Goal: Task Accomplishment & Management: Manage account settings

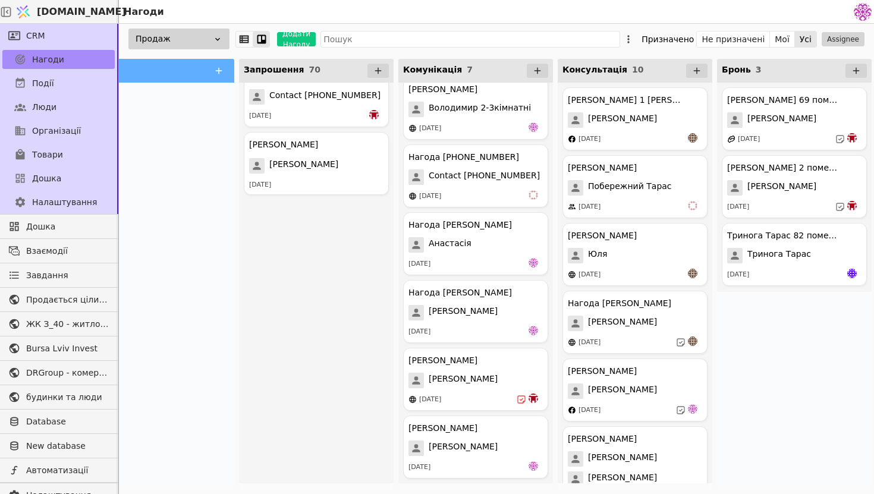
scroll to position [1491, 0]
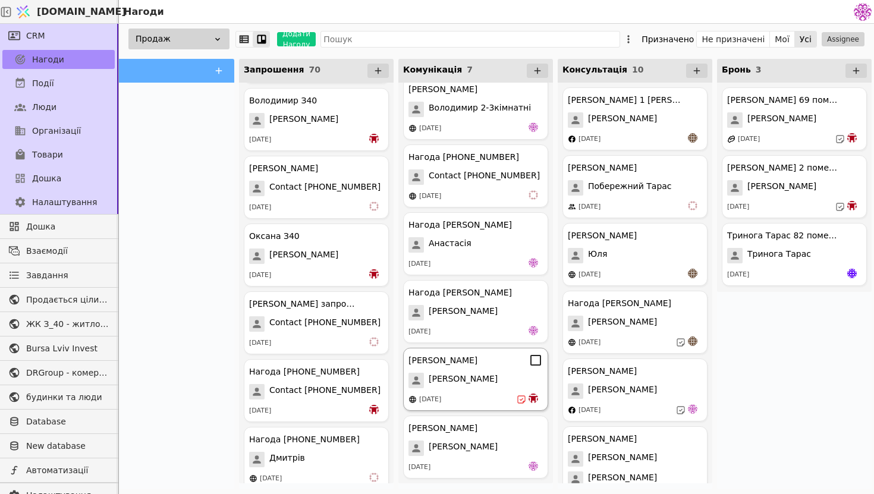
click at [495, 376] on div "[PERSON_NAME]" at bounding box center [476, 380] width 134 height 15
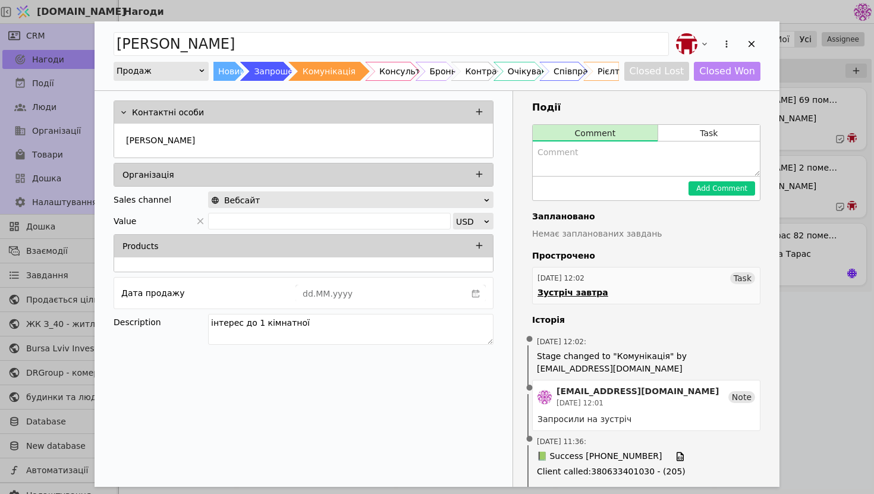
click at [614, 294] on link "[DATE] 12:02 Task Зустріч завтра" at bounding box center [646, 285] width 228 height 37
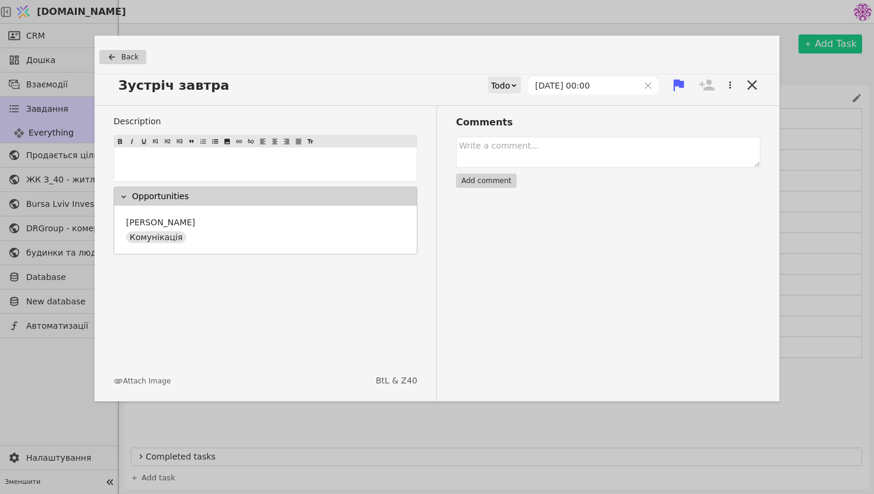
click at [510, 83] on div "Todo" at bounding box center [500, 85] width 19 height 17
click at [523, 161] on div "Done" at bounding box center [524, 155] width 49 height 18
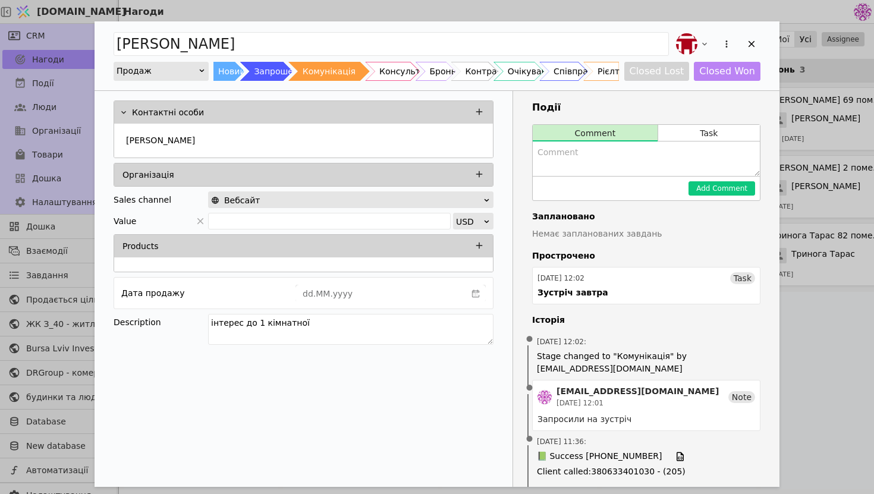
click at [616, 158] on textarea "Add Opportunity" at bounding box center [646, 159] width 227 height 34
type textarea "провели гарну консультацію, у четвер скажуть відповідь стосовно бронювання"
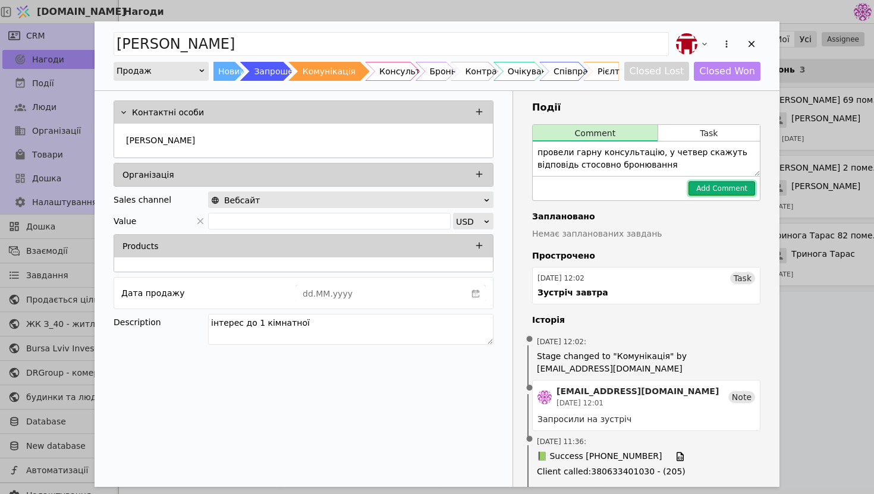
click at [717, 187] on button "Add Comment" at bounding box center [722, 188] width 67 height 14
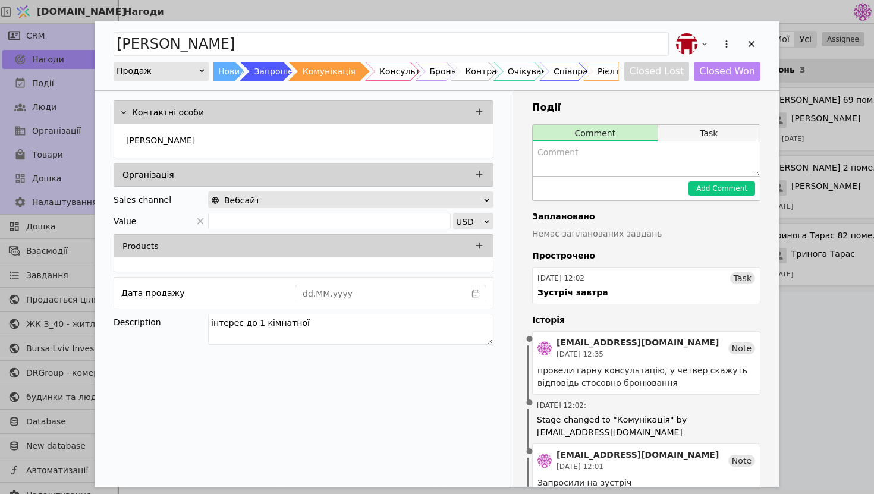
click at [709, 131] on button "Task" at bounding box center [709, 133] width 102 height 17
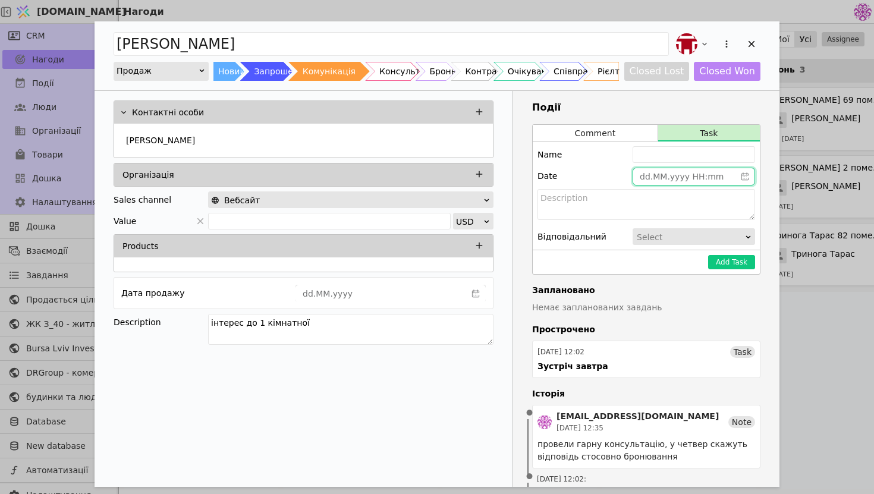
type input "dd.MM.yyyy HH:mm"
click at [672, 177] on input "dd.MM.yyyy HH:mm" at bounding box center [684, 176] width 102 height 17
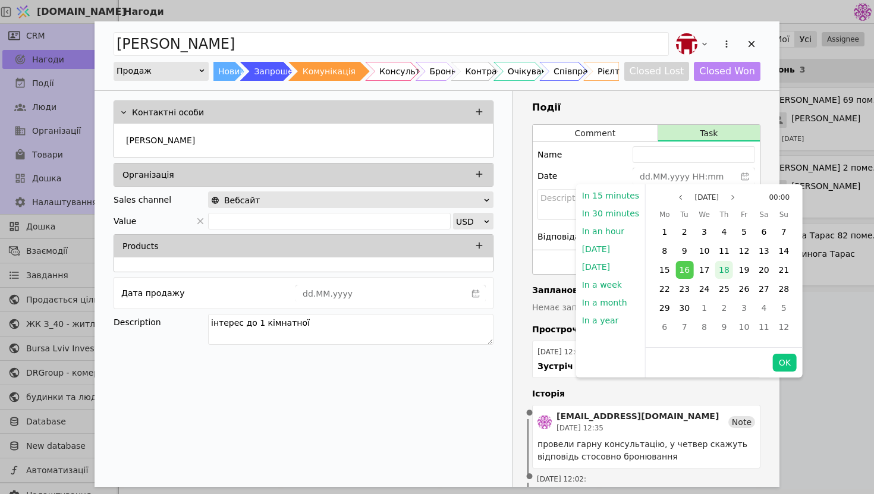
click at [723, 268] on span "18" at bounding box center [724, 270] width 11 height 10
click at [777, 368] on button "OK" at bounding box center [785, 363] width 24 height 18
type input "[DATE] 00:00"
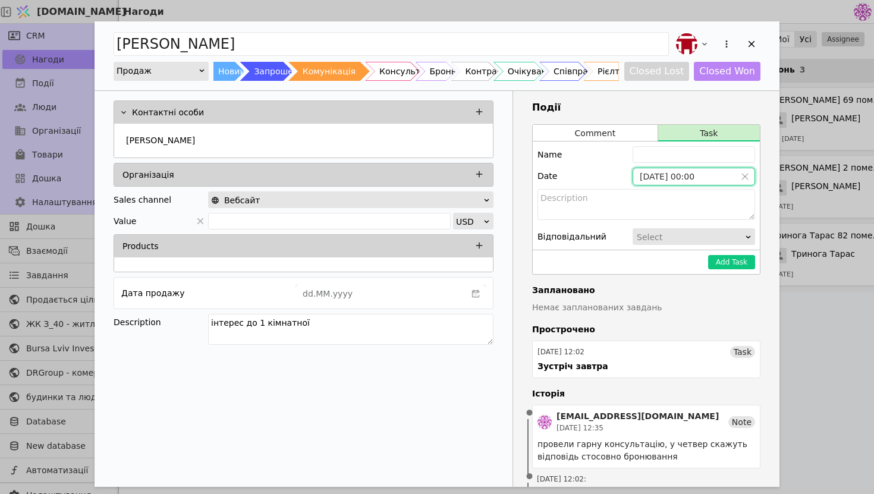
click at [674, 164] on div "Name Date [DATE] 00:00 Відповідальний Select" at bounding box center [646, 196] width 227 height 108
click at [674, 159] on input "Add Opportunity" at bounding box center [694, 154] width 123 height 17
type input "[PERSON_NAME] зателефонувати і взнати рішення"
click at [746, 263] on button "Add Task" at bounding box center [731, 262] width 47 height 14
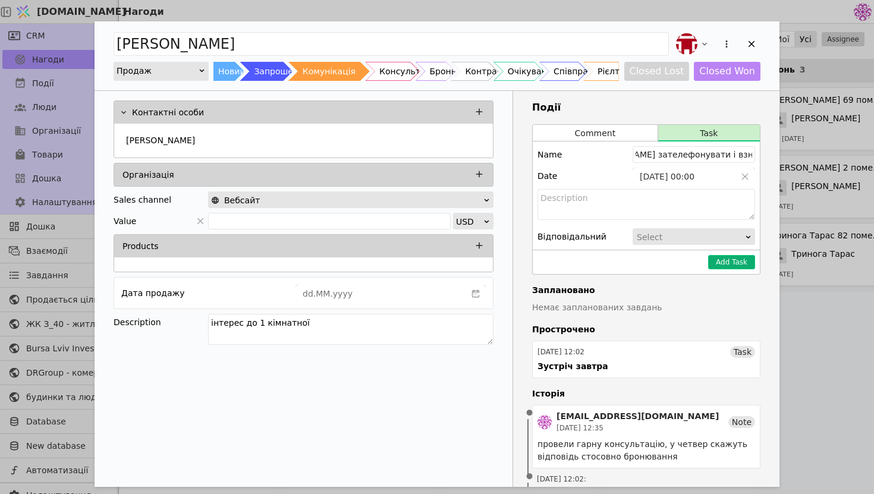
scroll to position [0, 0]
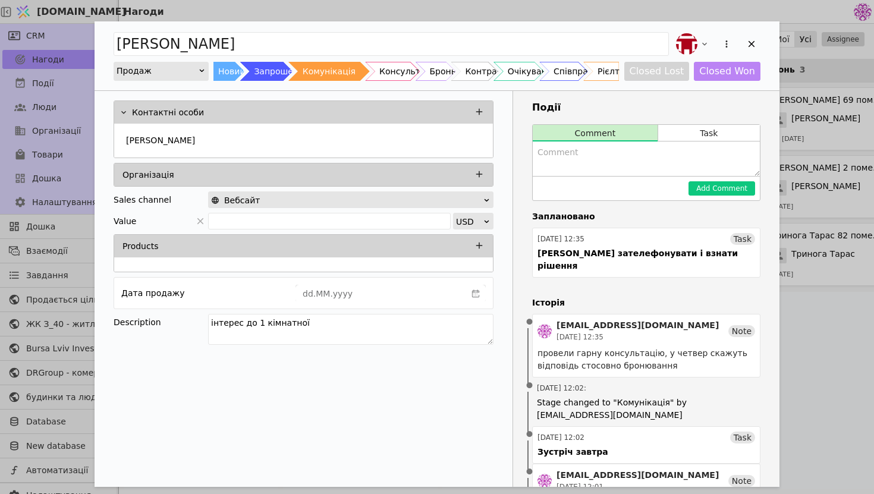
drag, startPoint x: 352, startPoint y: 330, endPoint x: 128, endPoint y: 308, distance: 224.7
click at [128, 308] on div "Контактні особи [PERSON_NAME] Організація Sales channel Вебсайт Value USD Produ…" at bounding box center [304, 224] width 418 height 267
type textarea "б"
type textarea "інтерес до 76 помешкання"
click at [754, 43] on icon "Add Opportunity" at bounding box center [751, 44] width 11 height 11
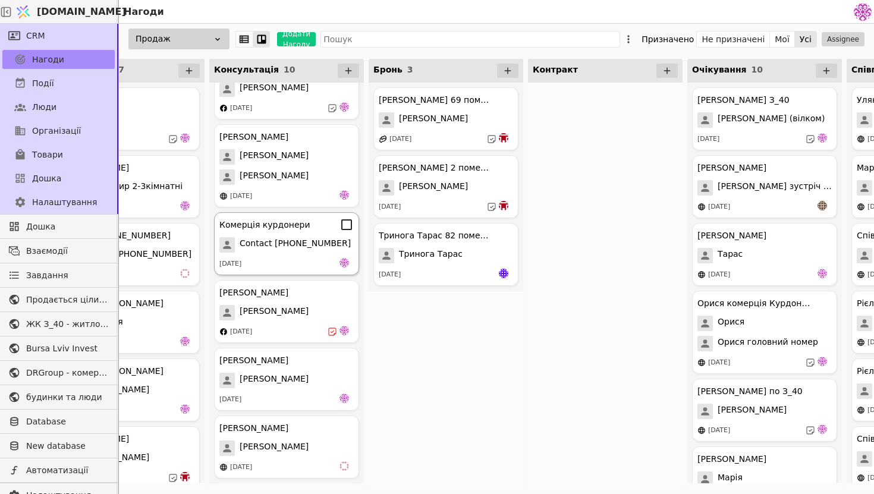
scroll to position [0, 410]
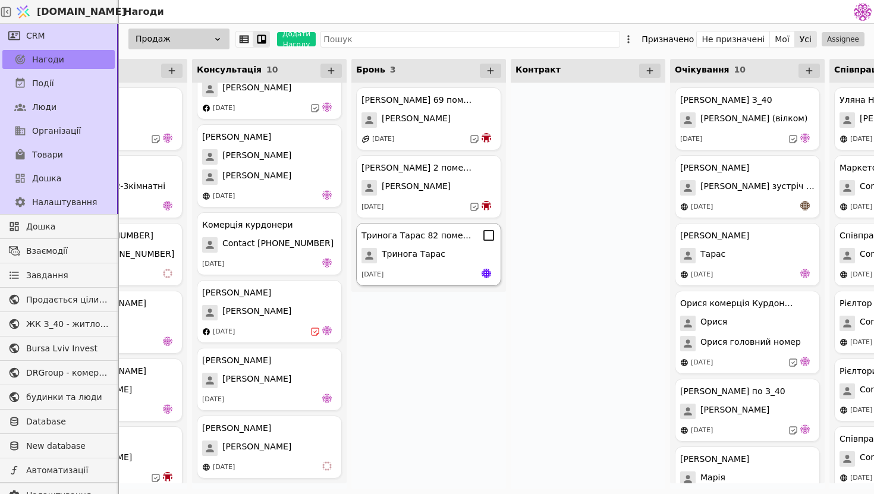
click at [456, 256] on div "Тринога Тарас" at bounding box center [429, 255] width 134 height 15
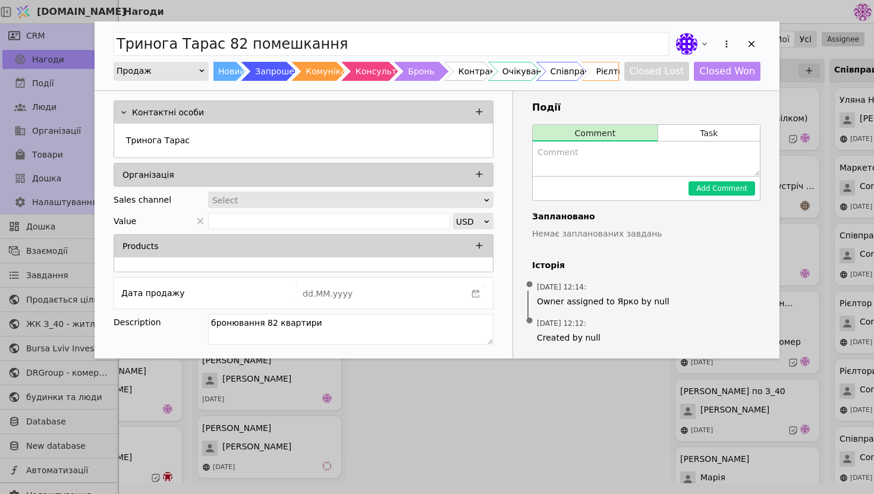
click at [563, 396] on div "[PERSON_NAME] 82 помешкання Продаж Новий Запрошення Комунікація Консультація Бр…" at bounding box center [437, 247] width 874 height 494
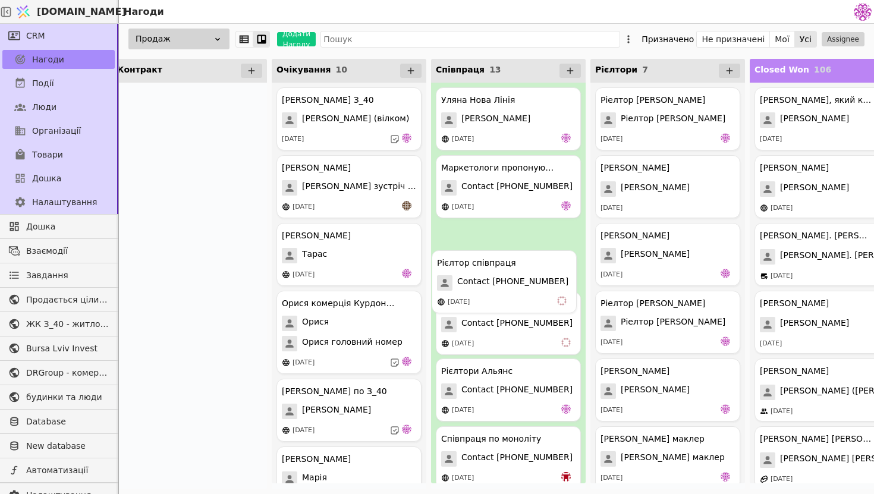
drag, startPoint x: 476, startPoint y: 296, endPoint x: 472, endPoint y: 253, distance: 42.5
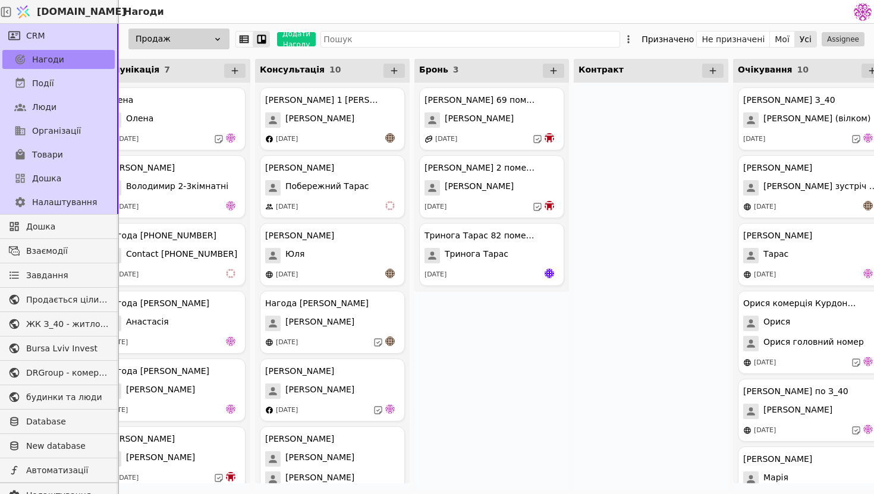
scroll to position [0, 346]
click at [209, 288] on div "[PERSON_NAME] [PERSON_NAME] [DATE] [PERSON_NAME] [PERSON_NAME] 2-3кімнатні [DAT…" at bounding box center [173, 320] width 155 height 475
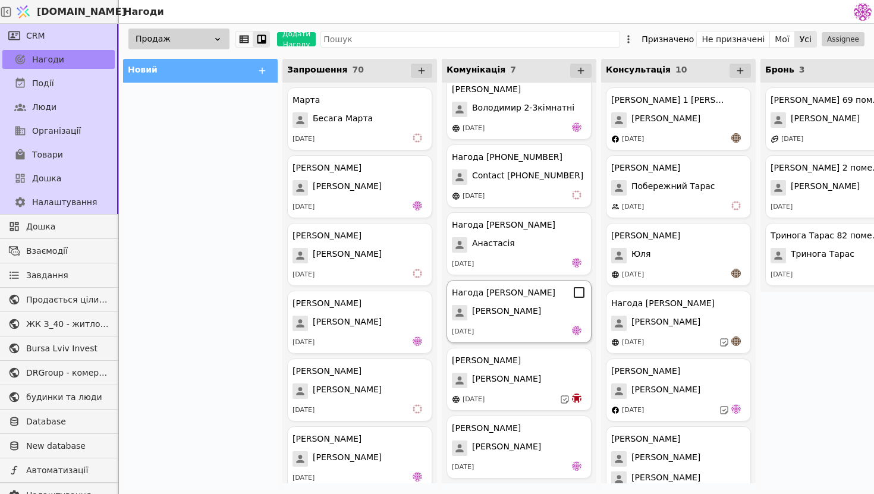
scroll to position [0, 0]
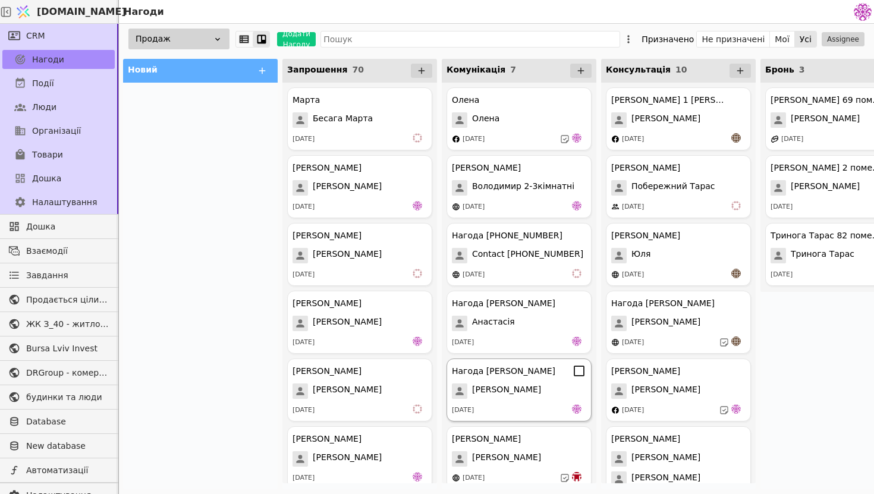
click at [494, 375] on div "Нагода [PERSON_NAME]" at bounding box center [503, 371] width 103 height 12
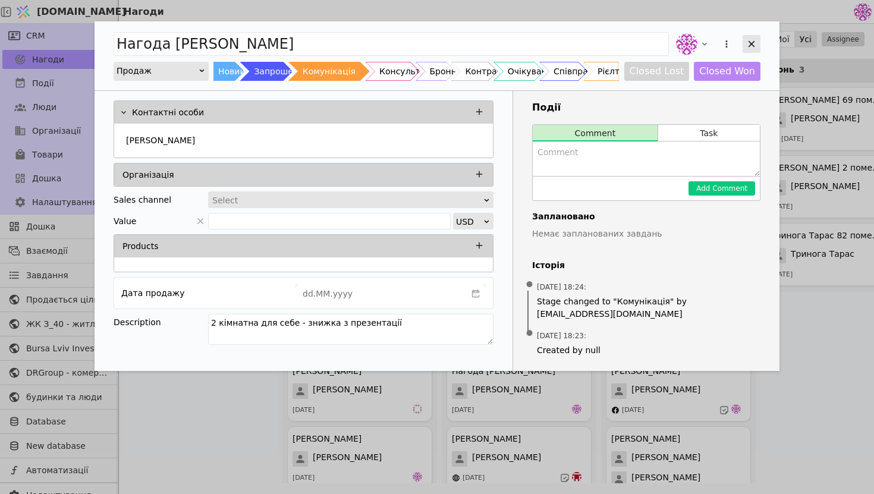
click at [752, 49] on div "Add Opportunity" at bounding box center [752, 44] width 18 height 18
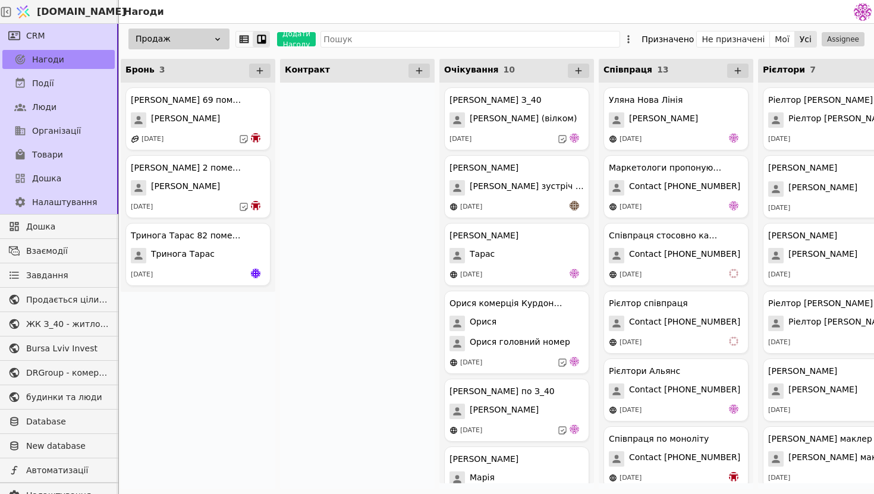
click at [334, 375] on div at bounding box center [357, 286] width 155 height 407
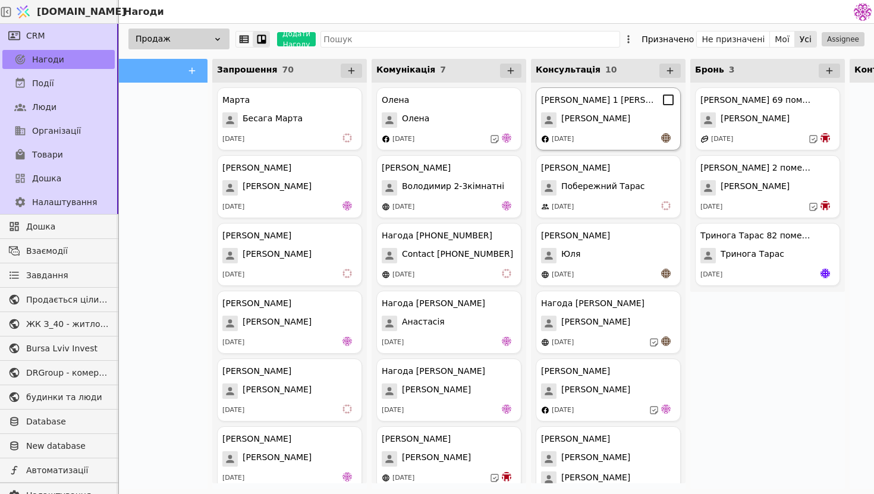
click at [607, 101] on div "[PERSON_NAME] 1 [PERSON_NAME]" at bounding box center [597, 100] width 113 height 12
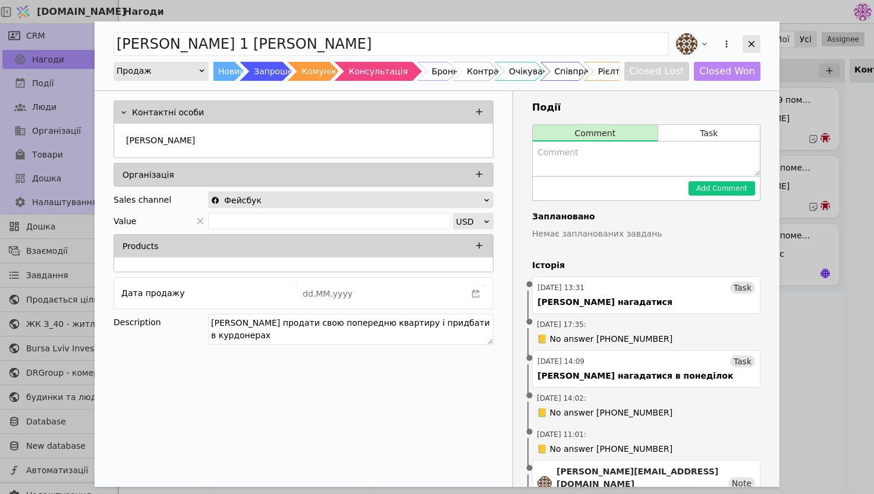
click at [747, 35] on div "Add Opportunity" at bounding box center [752, 44] width 18 height 18
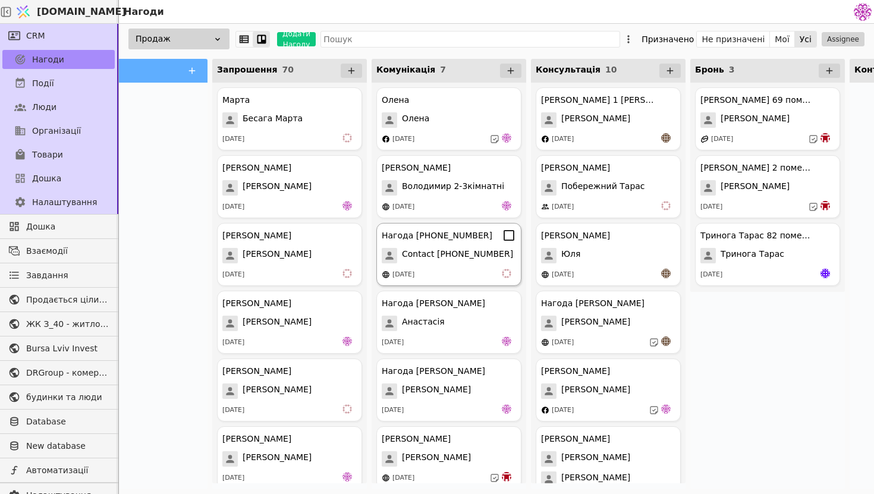
scroll to position [79, 0]
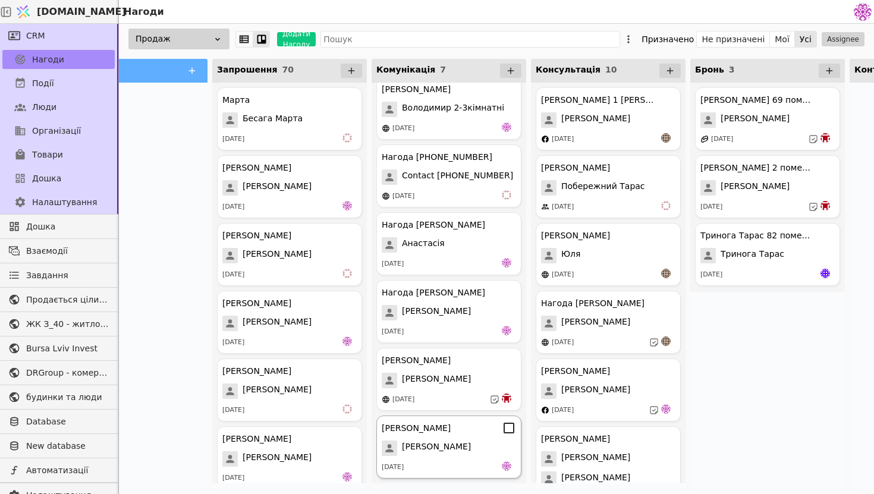
click at [472, 463] on div "[DATE]" at bounding box center [449, 468] width 134 height 12
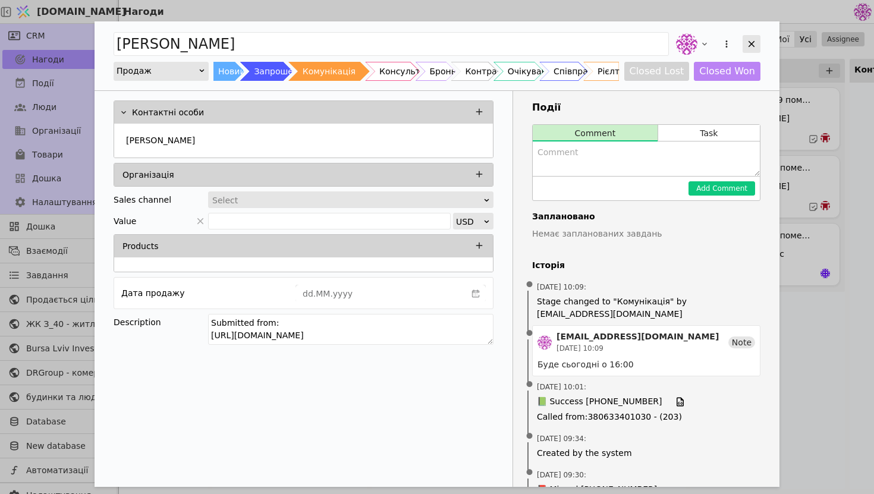
click at [745, 52] on div "Add Opportunity" at bounding box center [752, 44] width 18 height 18
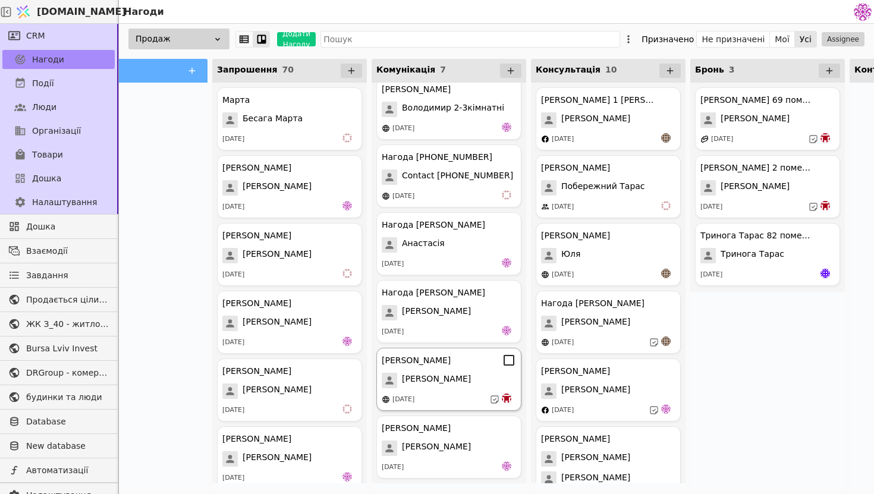
click at [459, 383] on div "[PERSON_NAME]" at bounding box center [449, 380] width 134 height 15
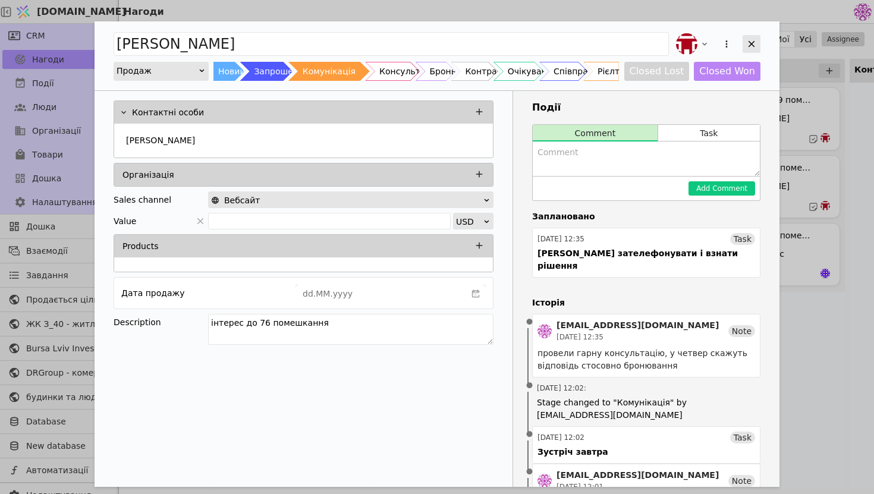
click at [757, 45] on div "Add Opportunity" at bounding box center [752, 44] width 18 height 18
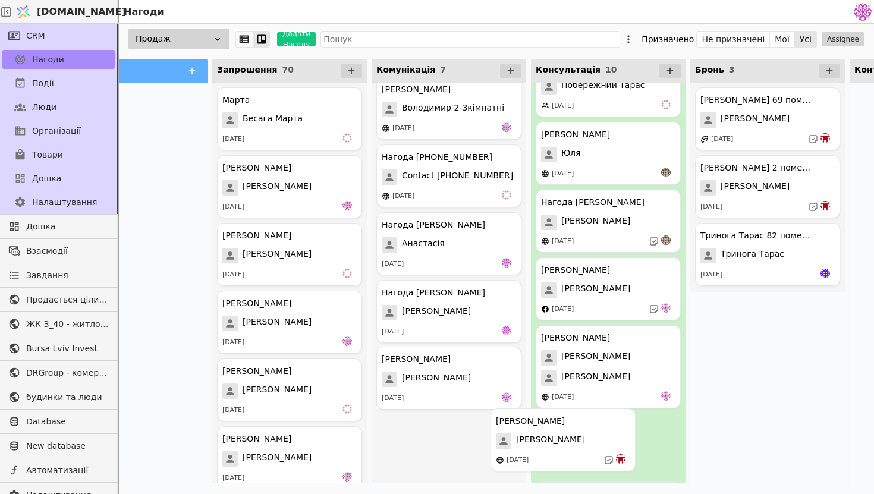
drag, startPoint x: 450, startPoint y: 398, endPoint x: 568, endPoint y: 455, distance: 130.9
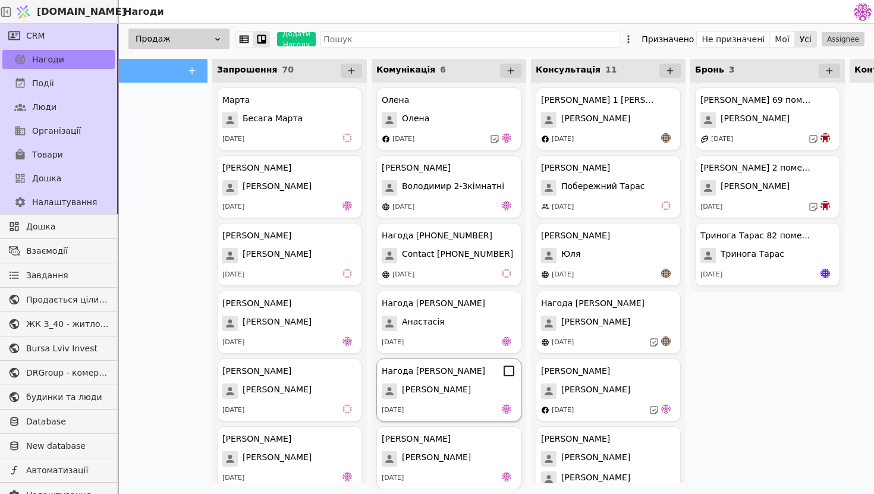
click at [455, 412] on div "[DATE]" at bounding box center [449, 410] width 134 height 12
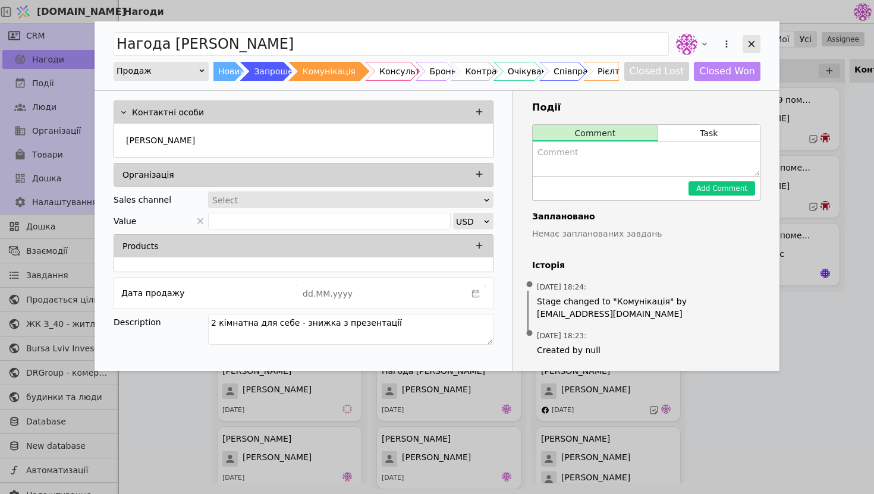
click at [747, 42] on icon "Add Opportunity" at bounding box center [751, 44] width 11 height 11
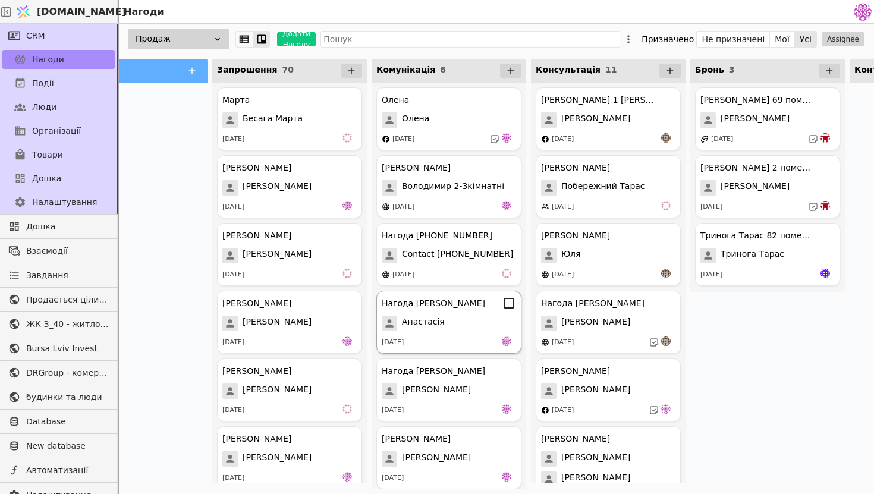
click at [448, 322] on div "Анастасія" at bounding box center [449, 323] width 134 height 15
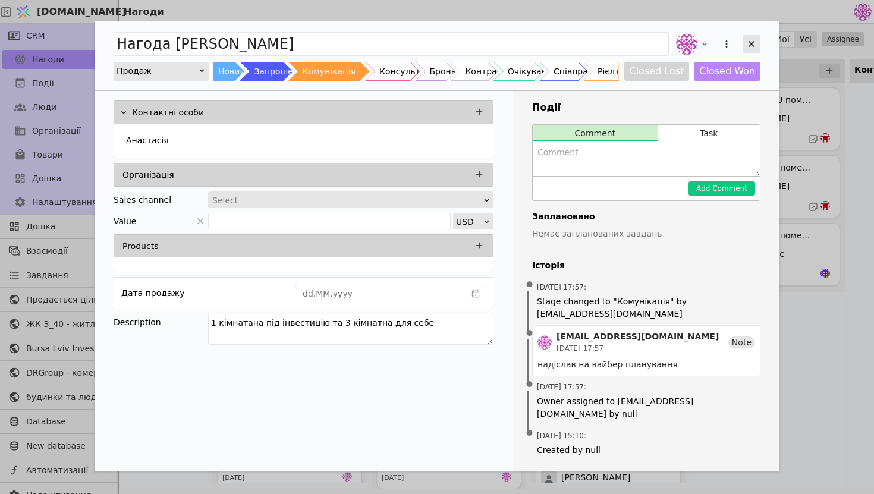
click at [746, 48] on icon "Add Opportunity" at bounding box center [751, 44] width 11 height 11
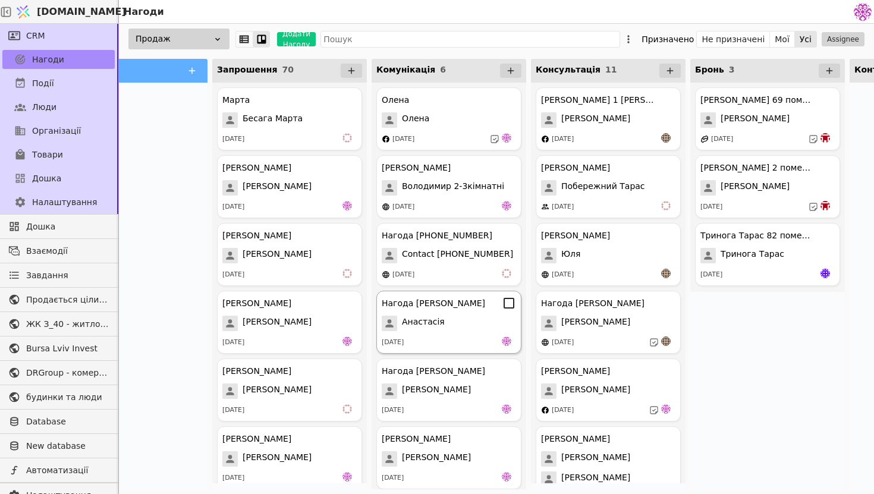
click at [440, 342] on div "[DATE]" at bounding box center [449, 343] width 134 height 12
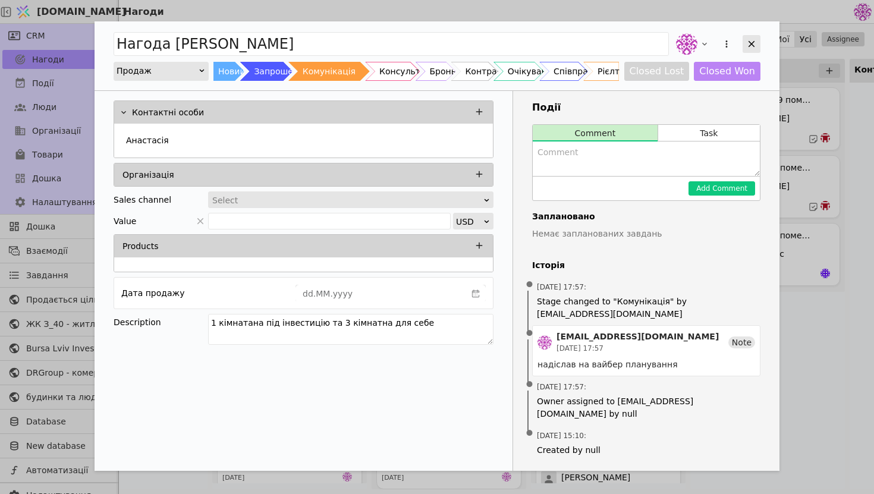
click at [759, 46] on div "Add Opportunity" at bounding box center [752, 44] width 18 height 18
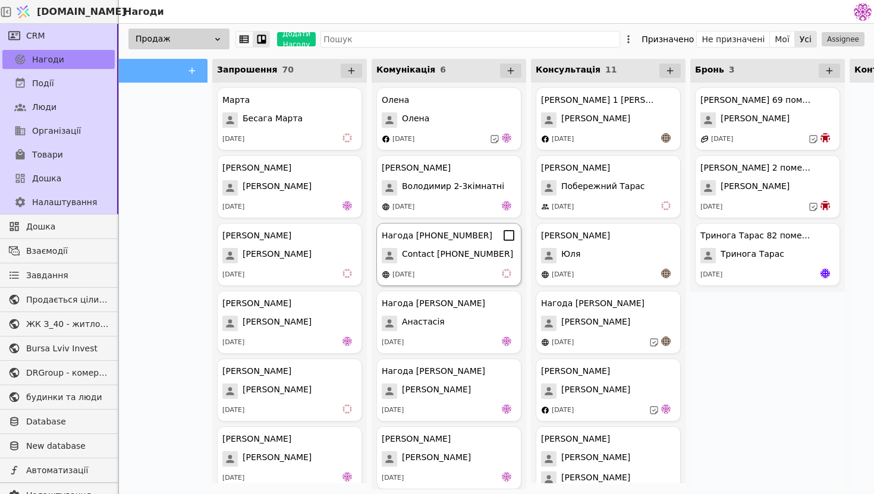
click at [458, 274] on div "[DATE]" at bounding box center [449, 275] width 134 height 12
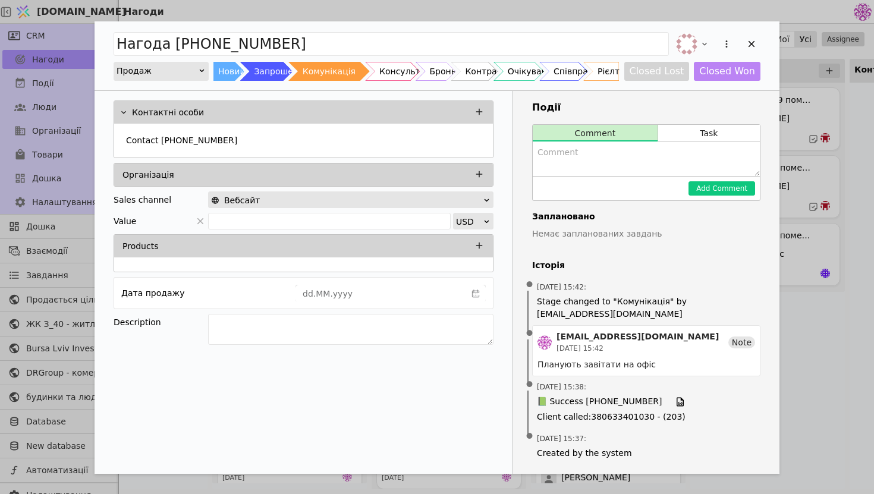
click at [755, 31] on div "Add Opportunity" at bounding box center [717, 44] width 87 height 26
click at [755, 39] on icon "Add Opportunity" at bounding box center [751, 44] width 11 height 11
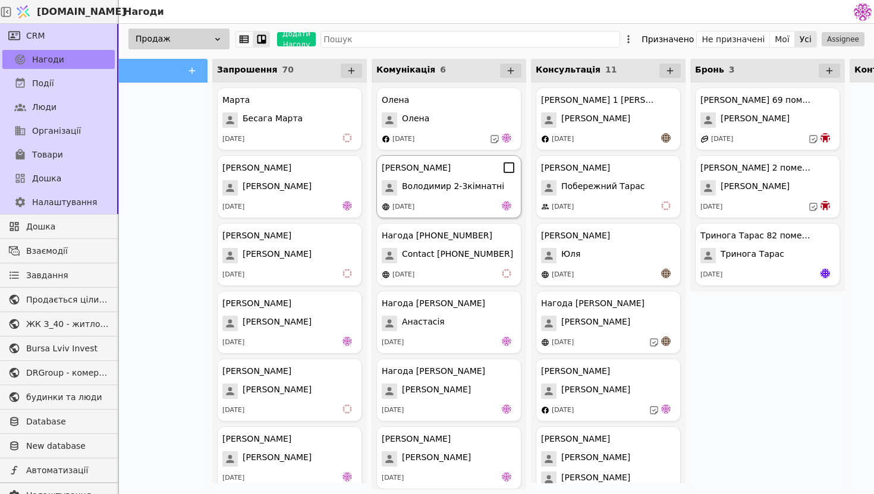
click at [484, 201] on div "[DATE]" at bounding box center [449, 207] width 134 height 12
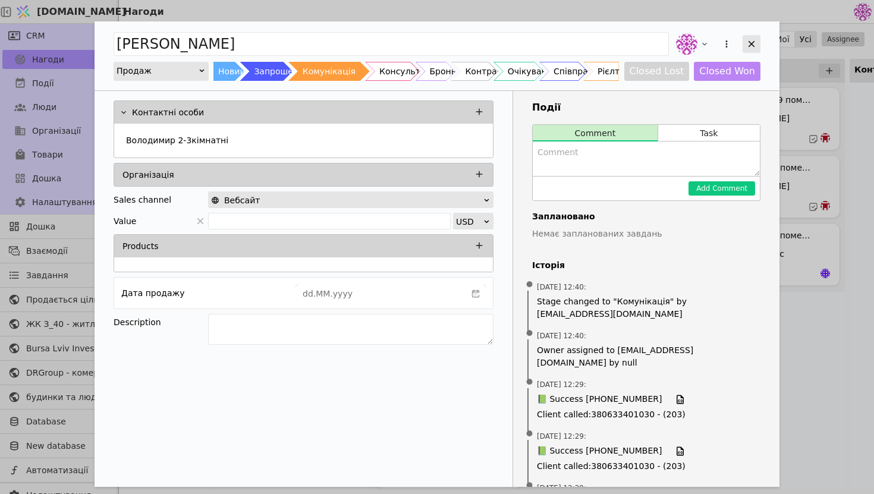
click at [746, 48] on icon "Add Opportunity" at bounding box center [751, 44] width 11 height 11
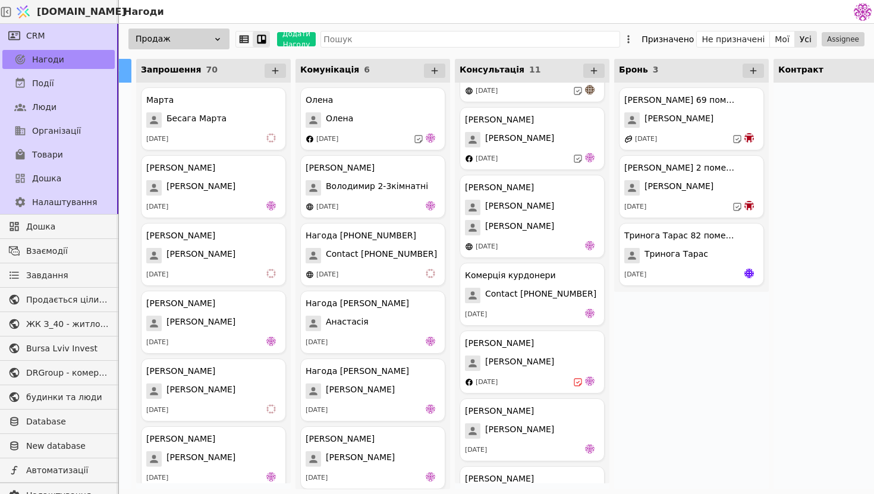
scroll to position [370, 0]
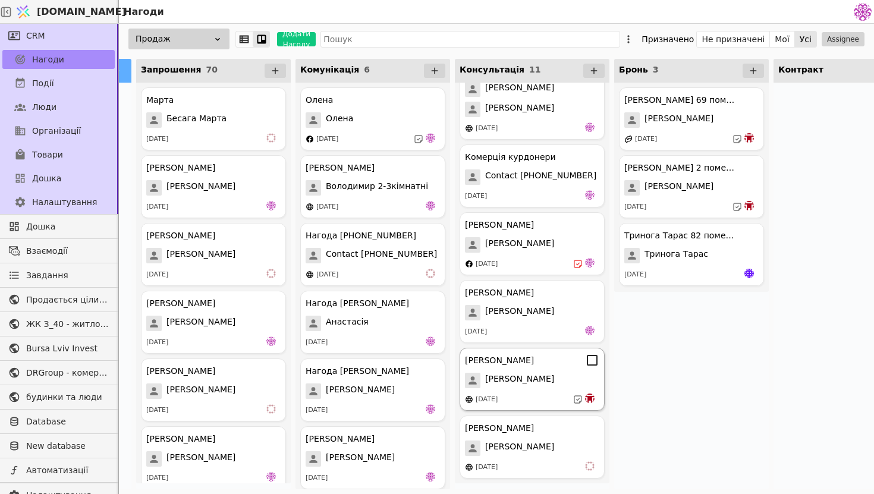
click at [533, 410] on div "[PERSON_NAME] Курдонери [PERSON_NAME] [DATE]" at bounding box center [532, 379] width 145 height 63
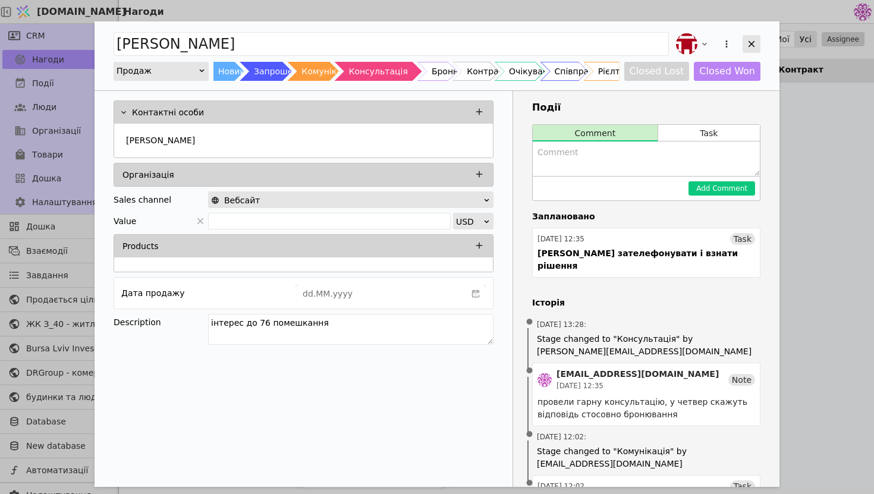
click at [746, 43] on icon "Add Opportunity" at bounding box center [751, 44] width 11 height 11
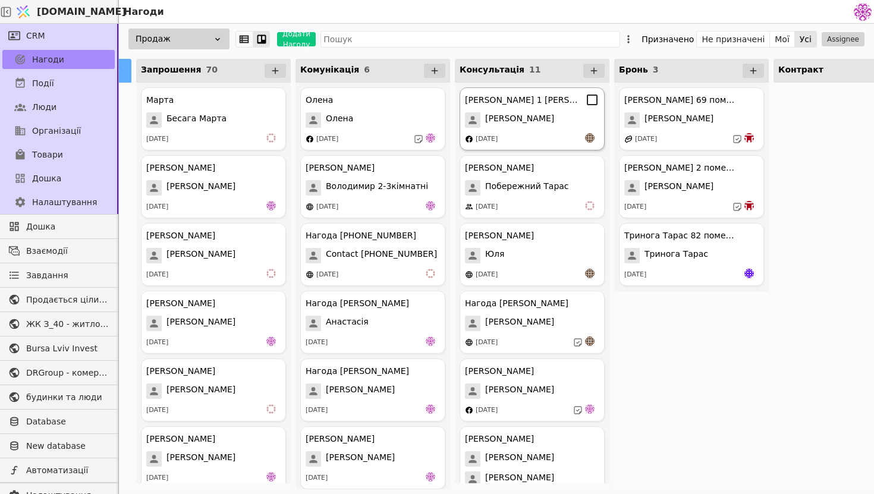
click at [498, 140] on div "[DATE]" at bounding box center [487, 139] width 22 height 10
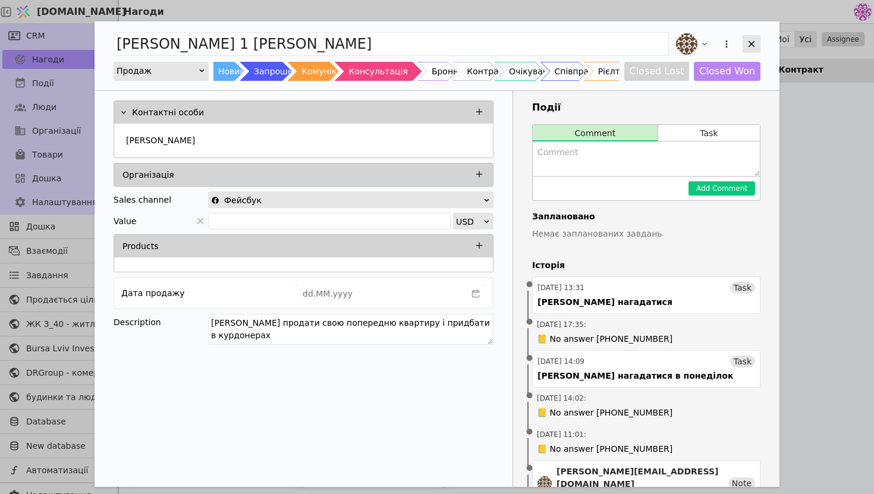
click at [751, 36] on div "Add Opportunity" at bounding box center [752, 44] width 18 height 18
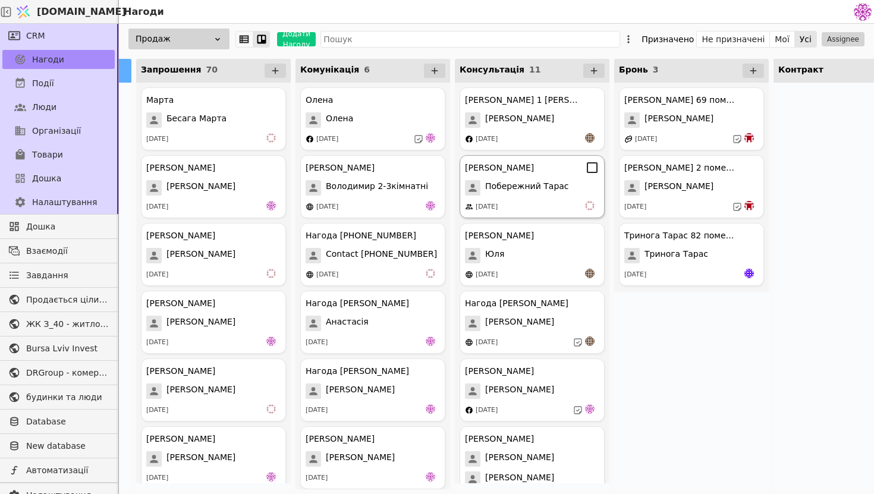
click at [563, 186] on div "Побережний Тарас" at bounding box center [532, 187] width 134 height 15
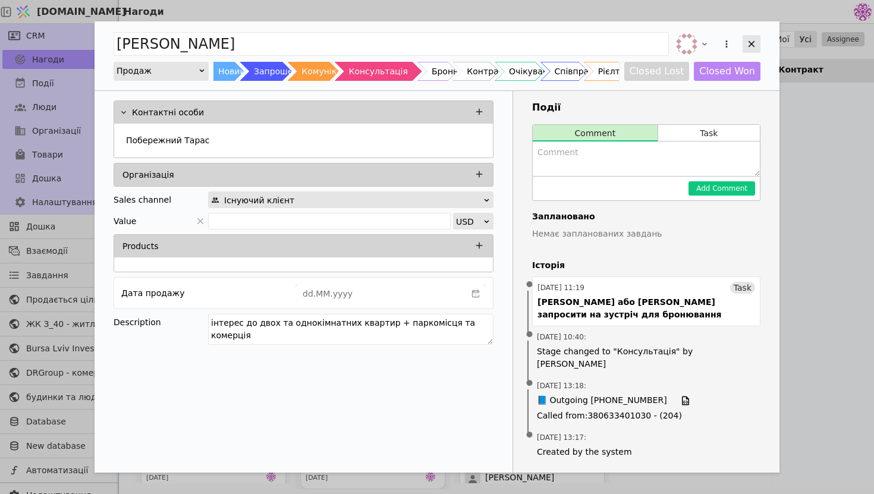
click at [754, 45] on icon "Add Opportunity" at bounding box center [751, 44] width 11 height 11
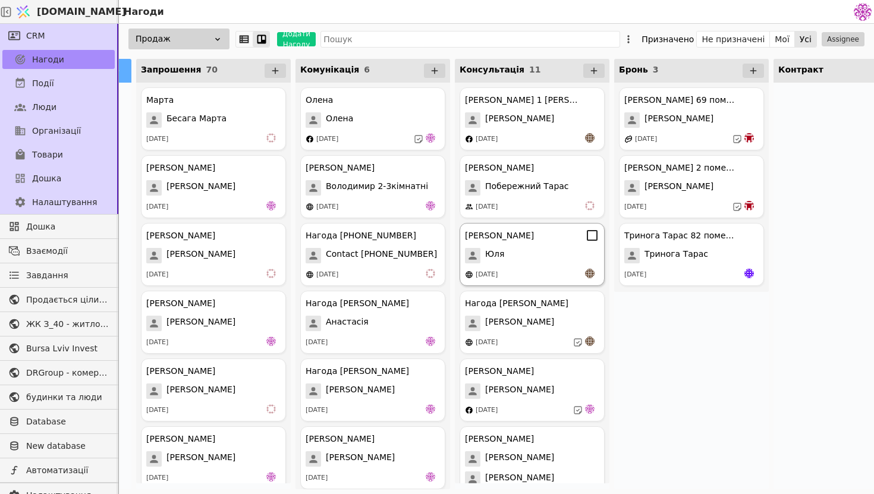
click at [525, 258] on div "Юля" at bounding box center [532, 255] width 134 height 15
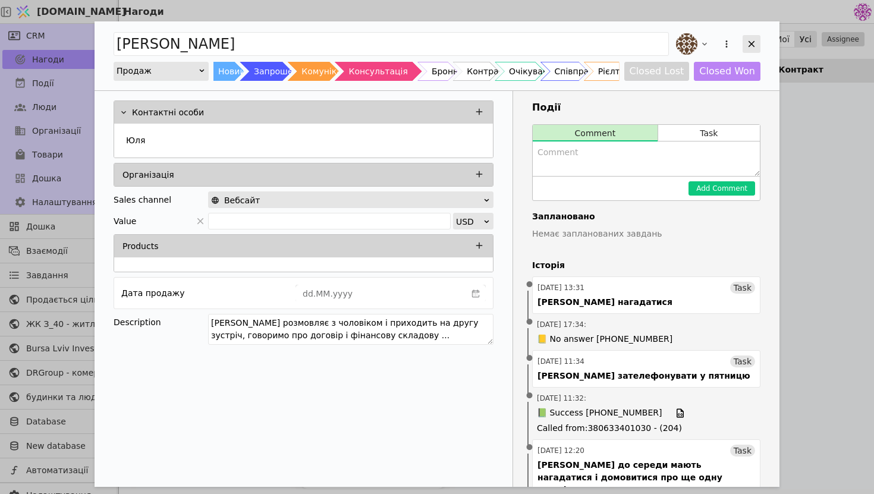
click at [753, 46] on icon "Add Opportunity" at bounding box center [751, 44] width 11 height 11
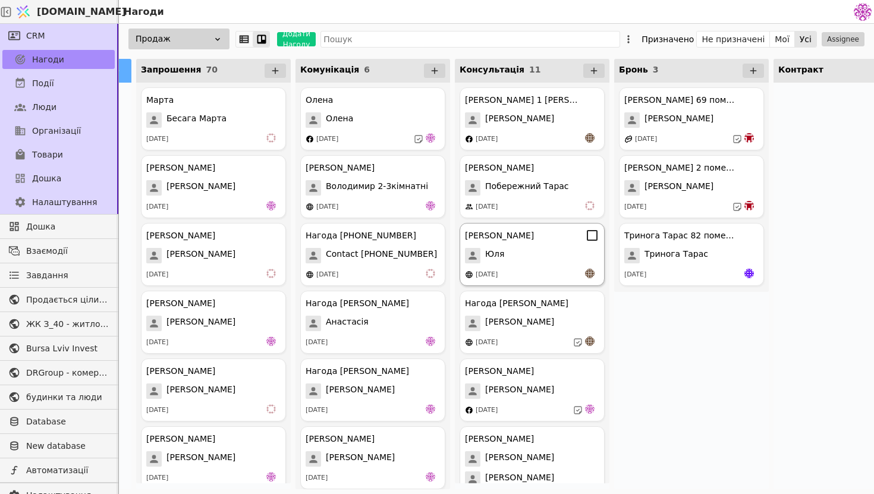
click at [559, 270] on div "[DATE]" at bounding box center [532, 275] width 134 height 12
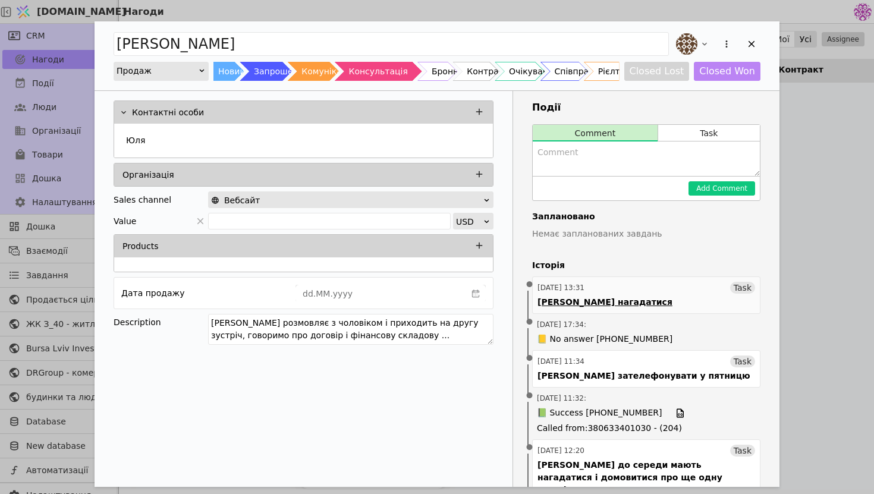
click at [614, 299] on div "[PERSON_NAME] нагадатися" at bounding box center [605, 302] width 135 height 12
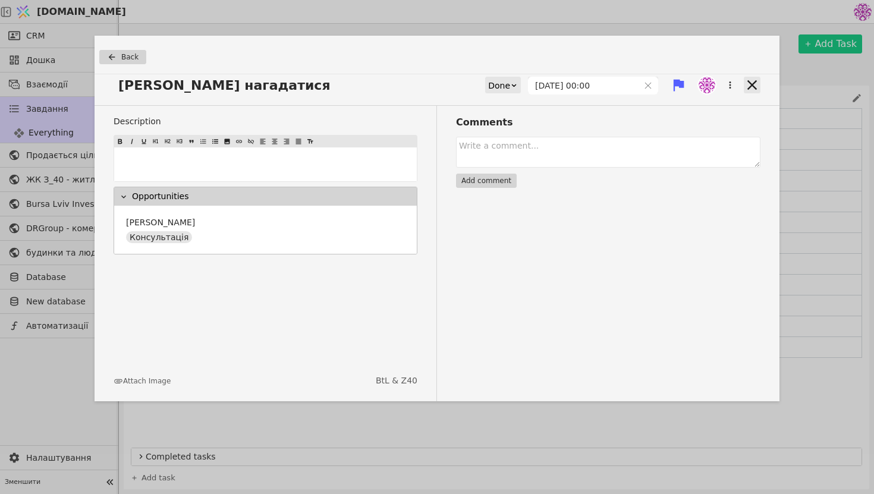
click at [752, 83] on icon at bounding box center [752, 85] width 17 height 17
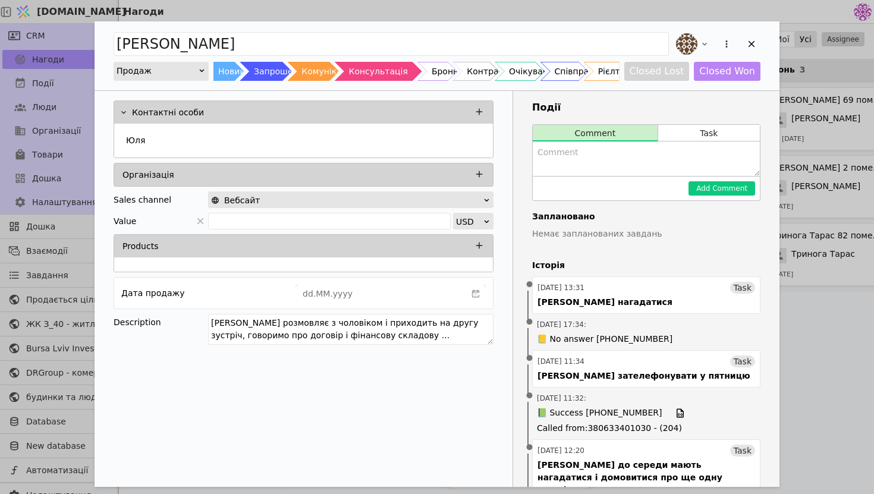
click at [642, 161] on textarea "Add Opportunity" at bounding box center [646, 159] width 227 height 34
type textarea "в кінці тижня має дати відповідь"
click at [736, 186] on button "Add Comment" at bounding box center [722, 188] width 67 height 14
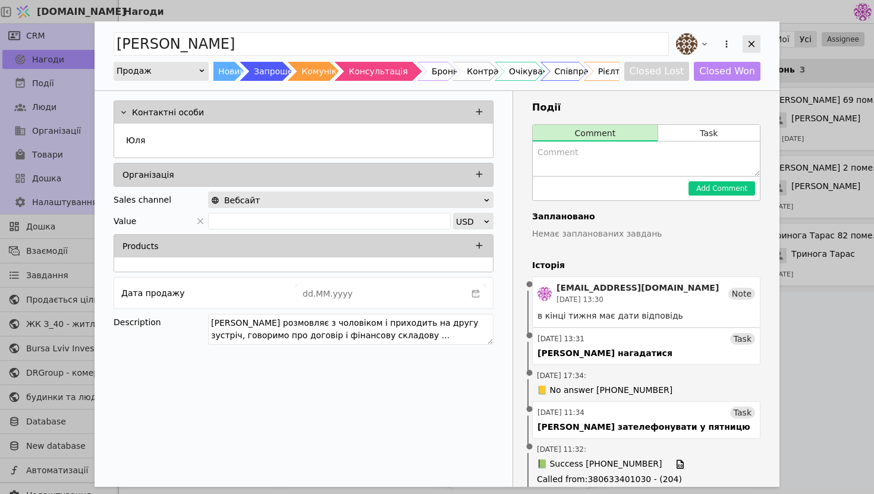
click at [751, 41] on icon "Add Opportunity" at bounding box center [751, 44] width 11 height 11
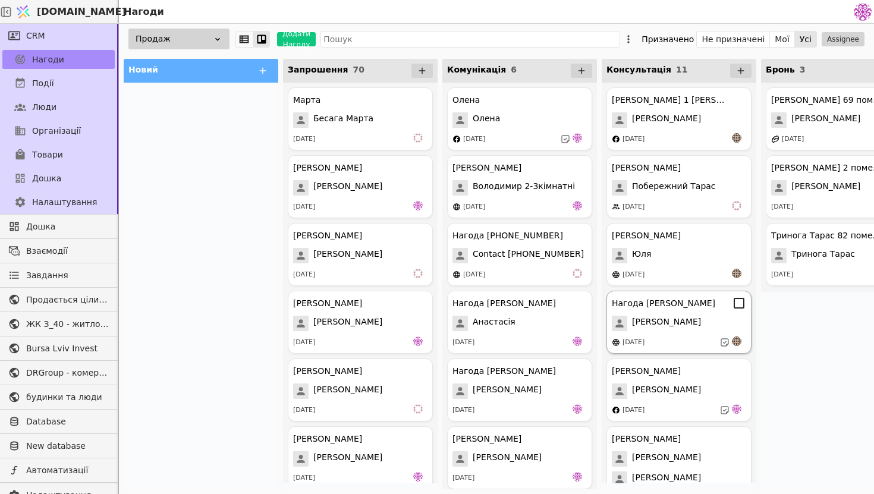
click at [669, 319] on div "[PERSON_NAME]" at bounding box center [679, 323] width 134 height 15
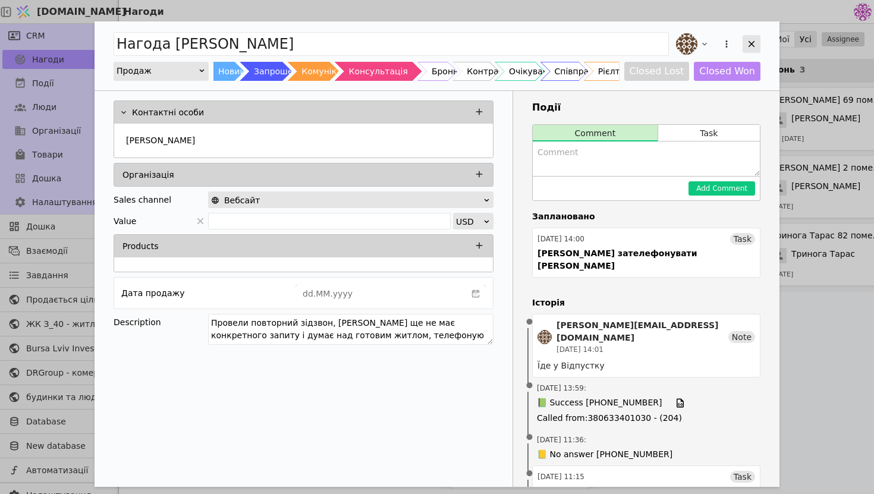
click at [746, 45] on div "Add Opportunity" at bounding box center [752, 44] width 18 height 18
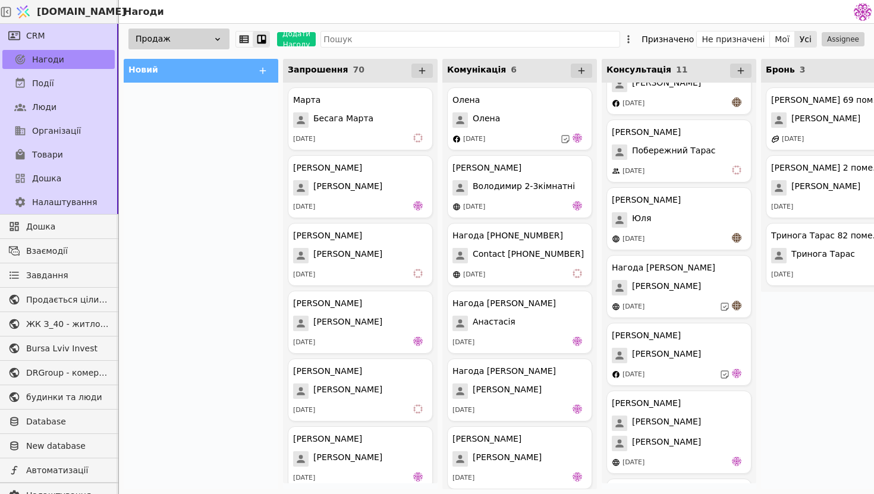
scroll to position [96, 0]
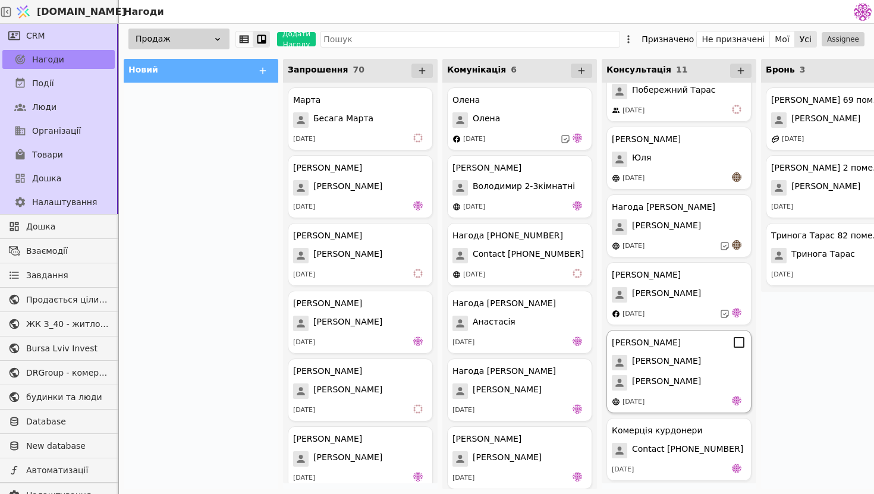
click at [682, 335] on div "[PERSON_NAME]" at bounding box center [679, 342] width 134 height 14
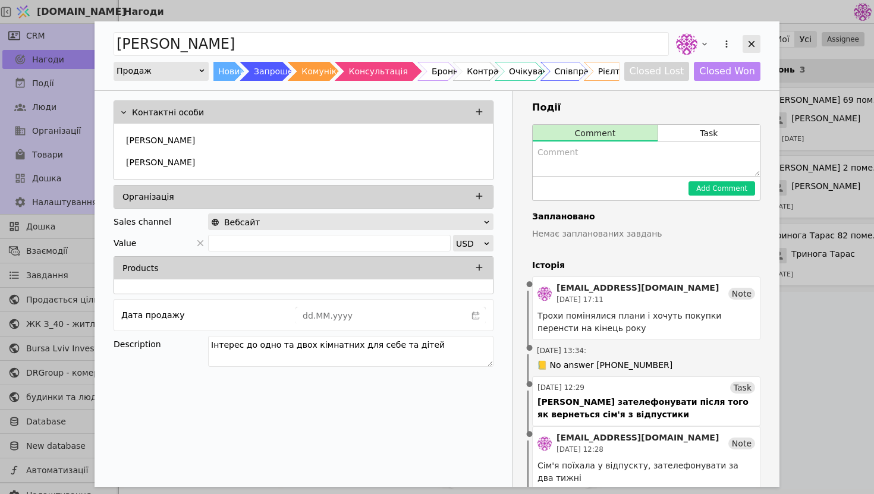
click at [753, 49] on icon "Add Opportunity" at bounding box center [751, 44] width 11 height 11
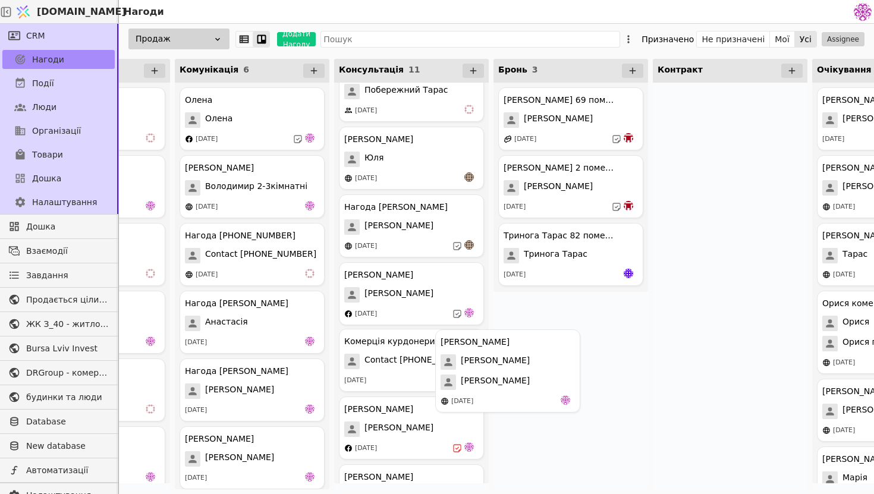
scroll to position [97, 0]
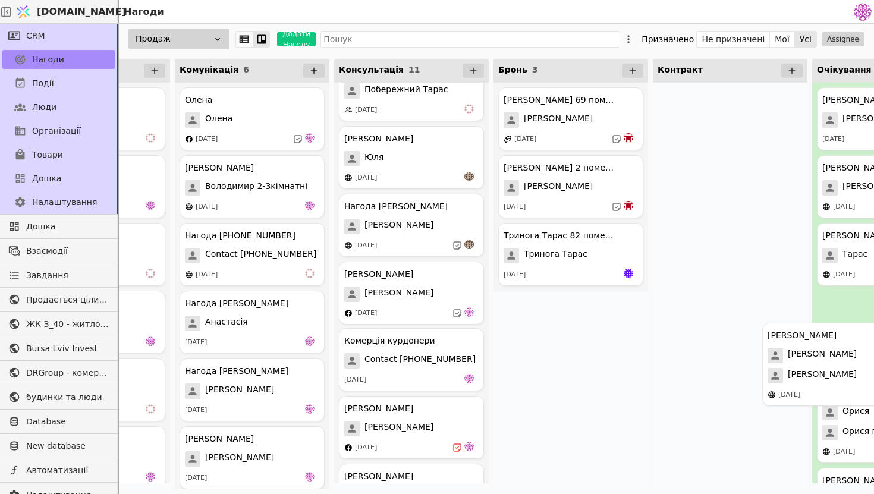
drag, startPoint x: 438, startPoint y: 391, endPoint x: 867, endPoint y: 384, distance: 428.9
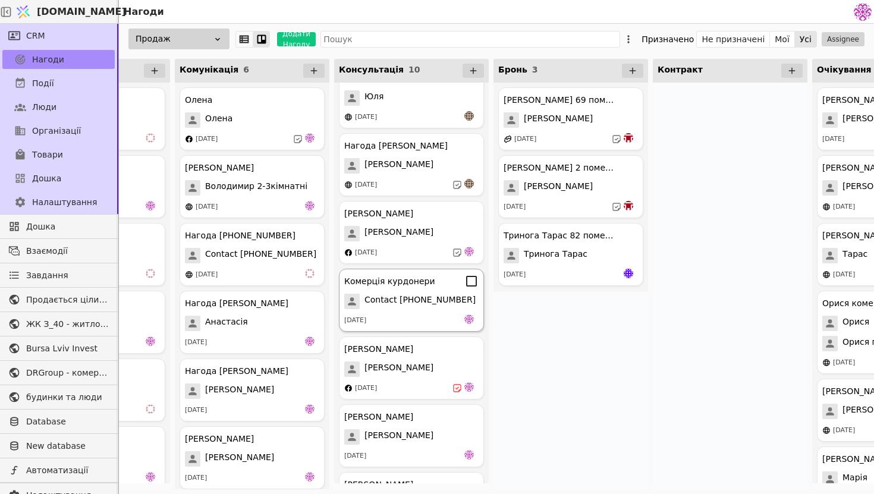
scroll to position [282, 0]
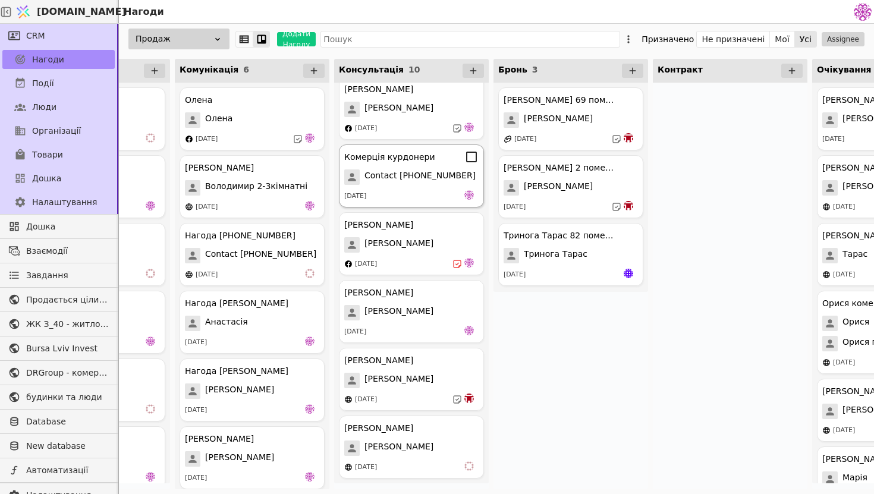
click at [429, 196] on div "[DATE]" at bounding box center [411, 196] width 134 height 12
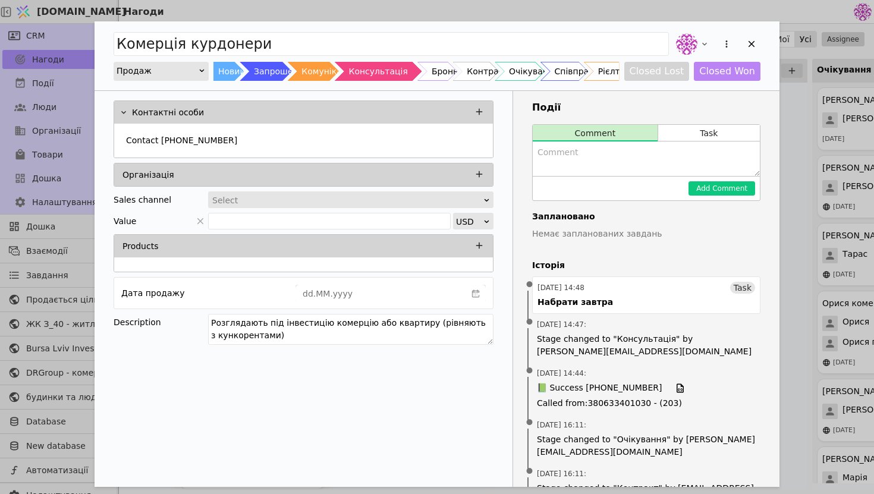
click at [696, 147] on textarea "Add Opportunity" at bounding box center [646, 159] width 227 height 34
click at [755, 53] on div "Add Opportunity" at bounding box center [717, 44] width 87 height 26
click at [752, 46] on icon "Add Opportunity" at bounding box center [751, 44] width 11 height 11
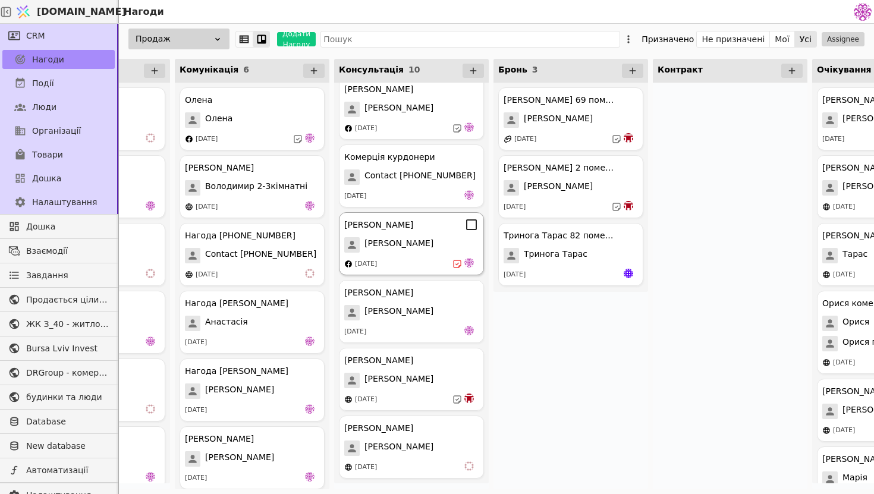
click at [419, 259] on div "[DATE]" at bounding box center [411, 264] width 134 height 12
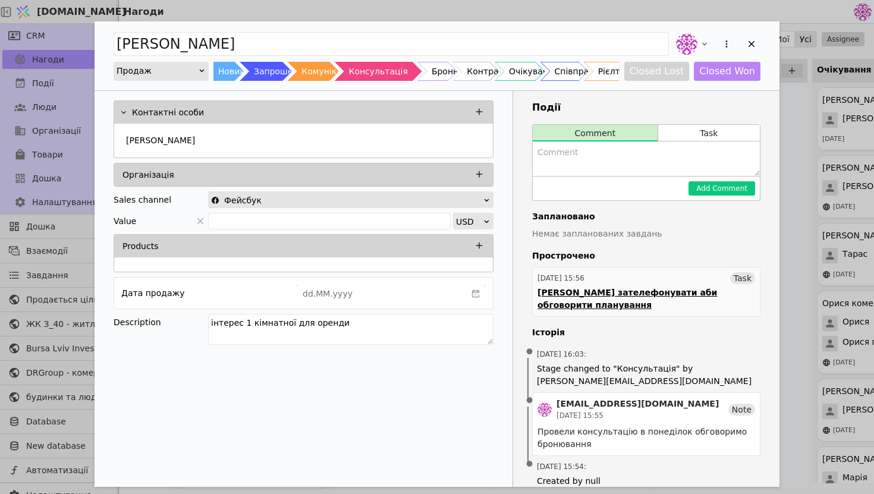
click at [662, 299] on div "[PERSON_NAME] зателефонувати аби обговорити планування" at bounding box center [647, 299] width 218 height 25
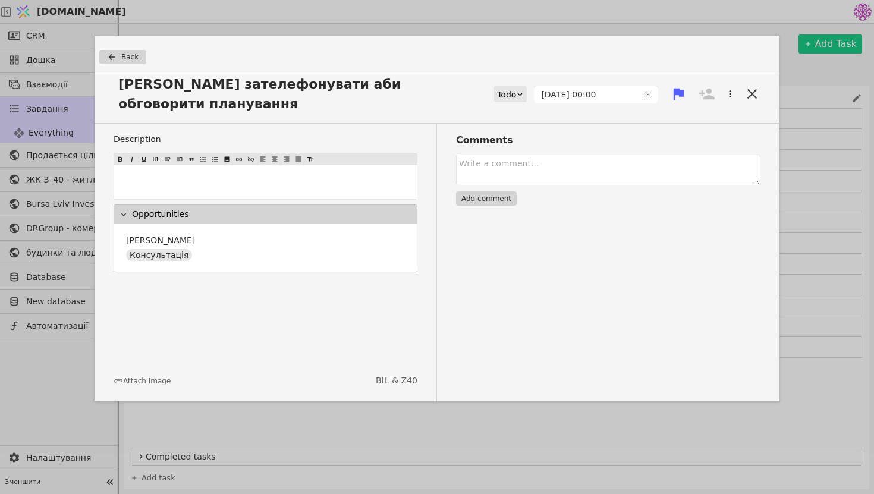
click at [516, 86] on div "Todo" at bounding box center [506, 94] width 19 height 17
click at [523, 152] on div "Done" at bounding box center [524, 155] width 49 height 18
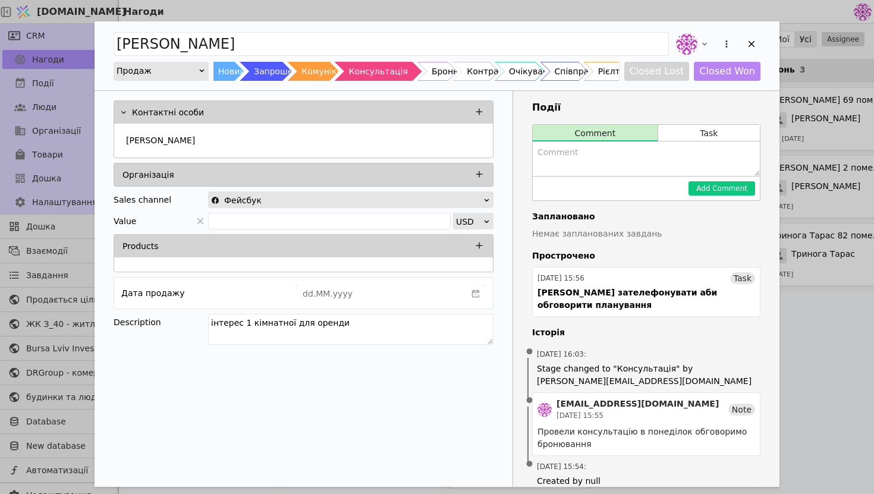
click at [593, 165] on textarea "Add Opportunity" at bounding box center [646, 159] width 227 height 34
type textarea "очікуємо відповідь"
click at [710, 191] on button "Add Comment" at bounding box center [722, 188] width 67 height 14
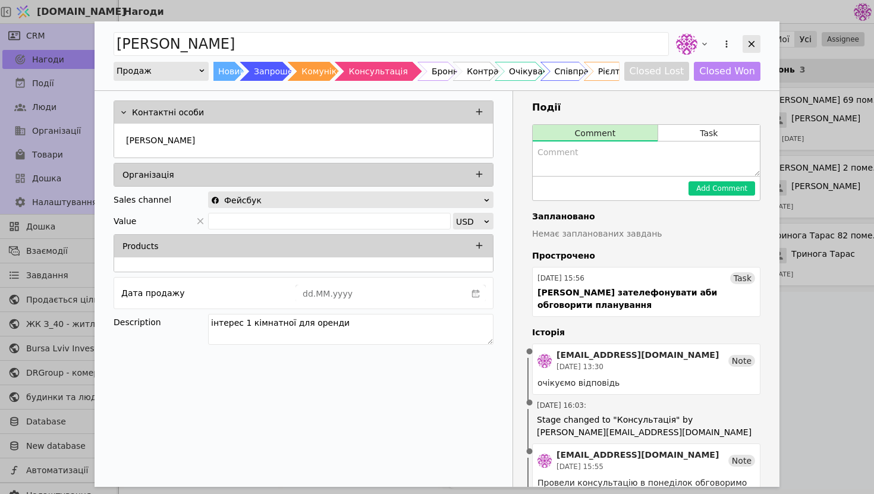
click at [755, 43] on icon "Add Opportunity" at bounding box center [751, 44] width 11 height 11
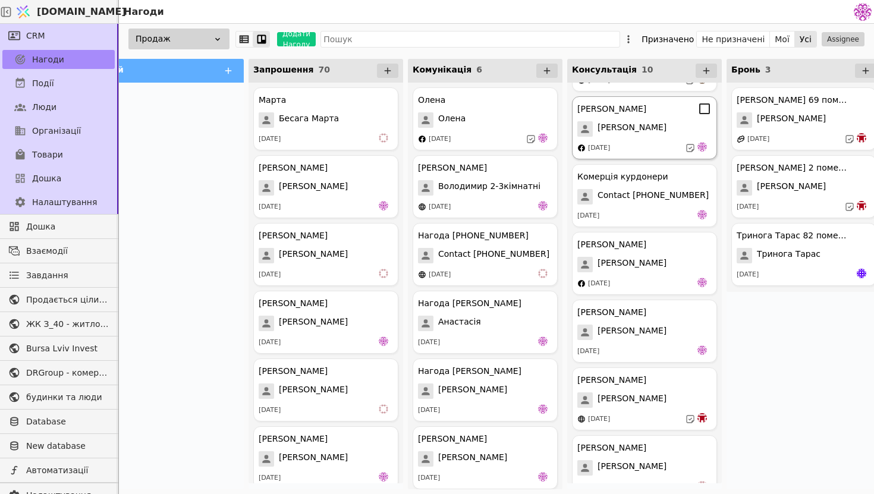
scroll to position [282, 0]
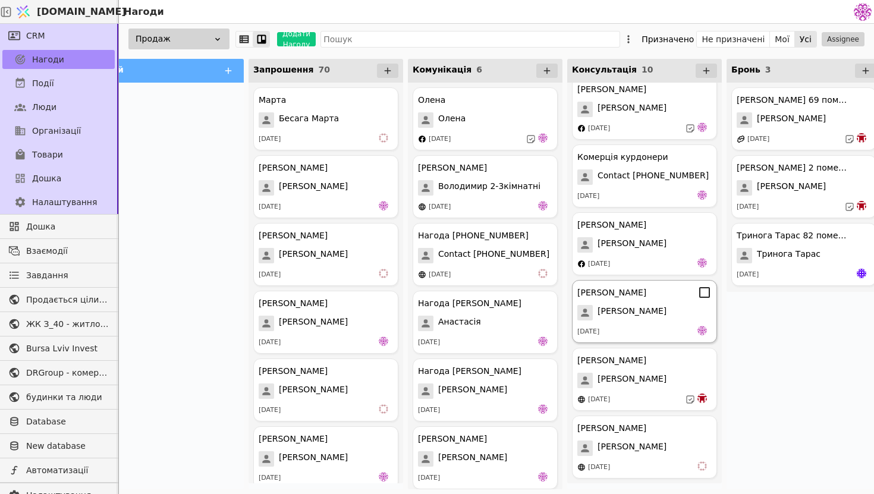
click at [659, 316] on div "[PERSON_NAME]" at bounding box center [645, 312] width 134 height 15
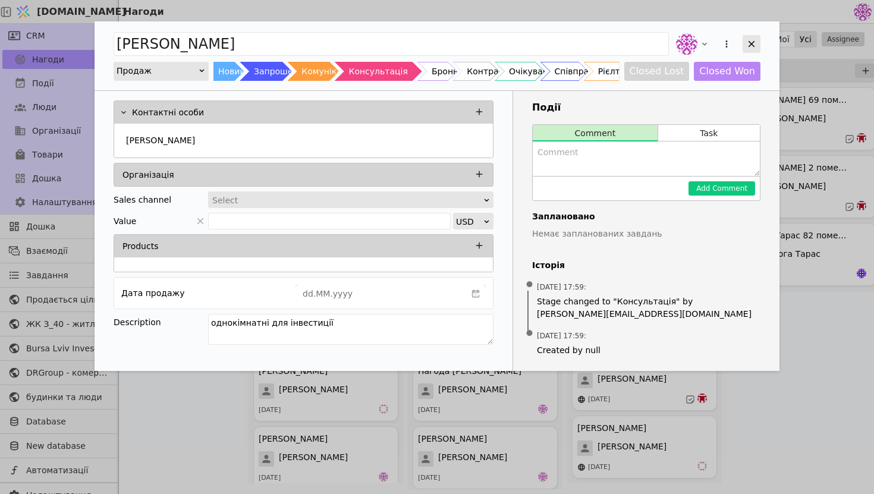
click at [754, 40] on icon "Add Opportunity" at bounding box center [751, 44] width 11 height 11
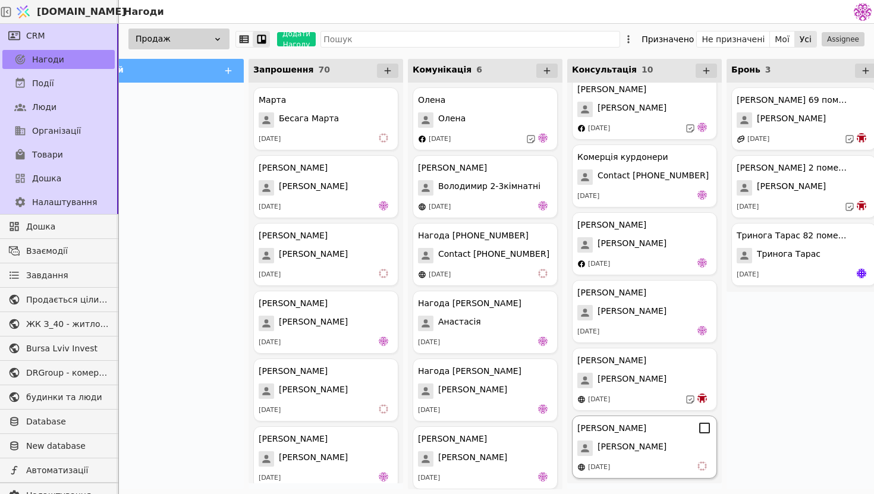
click at [651, 448] on div "[PERSON_NAME]" at bounding box center [645, 448] width 134 height 15
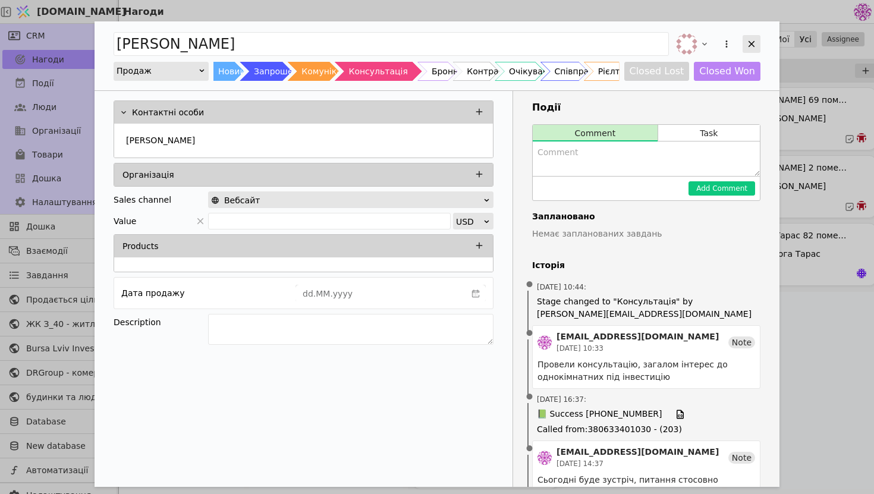
click at [755, 47] on icon "Add Opportunity" at bounding box center [751, 44] width 11 height 11
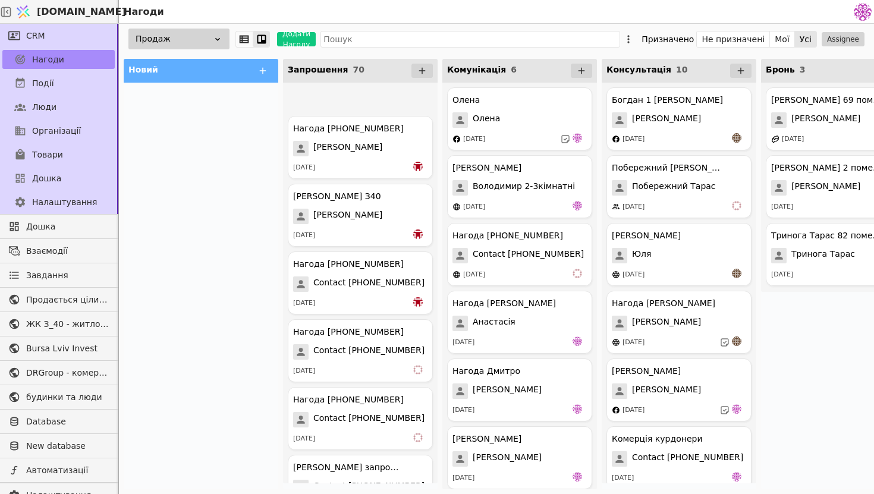
scroll to position [2457, 0]
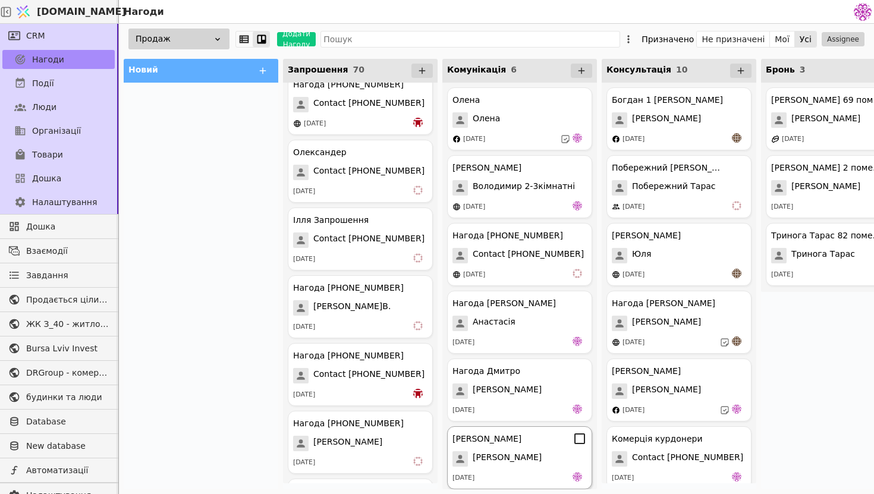
click at [513, 447] on div "Іван Іван 16.09.2025" at bounding box center [519, 457] width 145 height 63
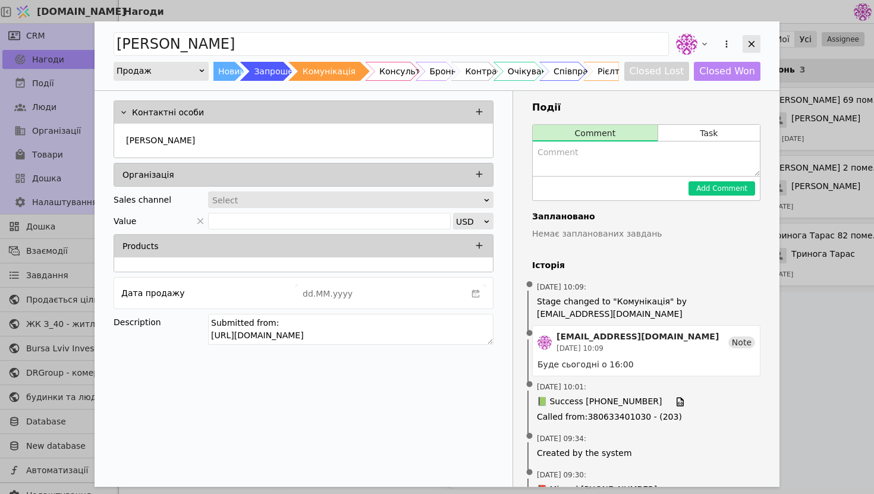
click at [753, 43] on icon "Add Opportunity" at bounding box center [751, 44] width 11 height 11
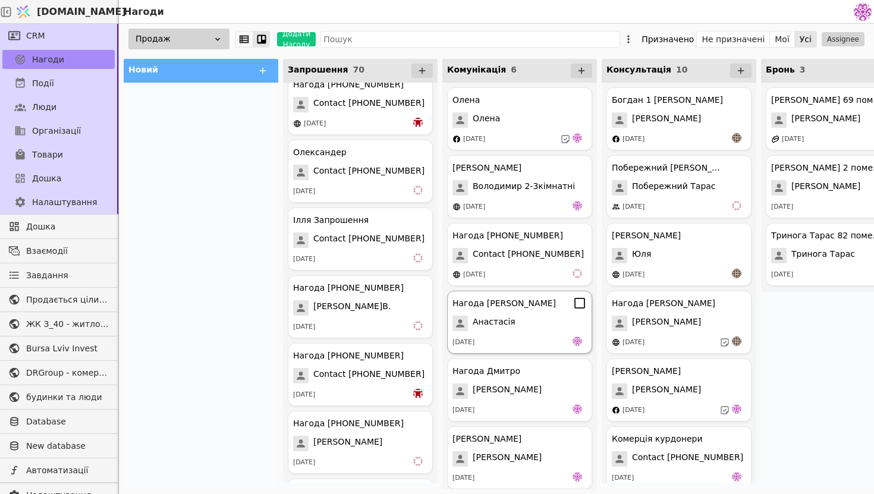
click at [532, 324] on div "Анастасія" at bounding box center [520, 323] width 134 height 15
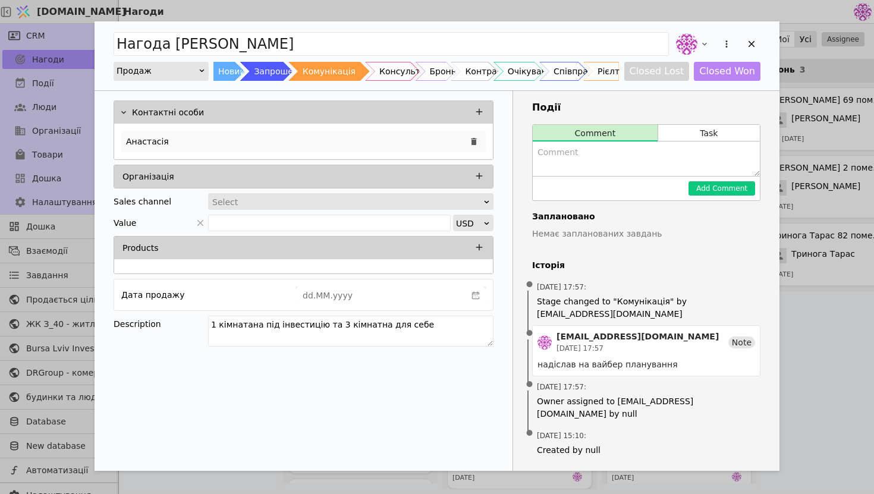
click at [293, 146] on div "Анастасія" at bounding box center [303, 141] width 365 height 21
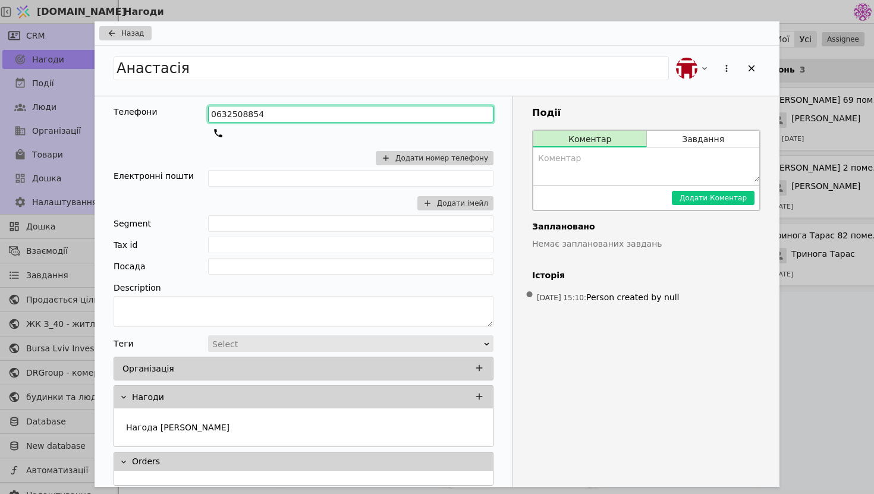
drag, startPoint x: 286, startPoint y: 115, endPoint x: 124, endPoint y: 84, distance: 164.8
click at [123, 84] on div "Анастасія Телефони 0632508854 Додати номер телефону Електронні пошти Додати іме…" at bounding box center [437, 266] width 685 height 441
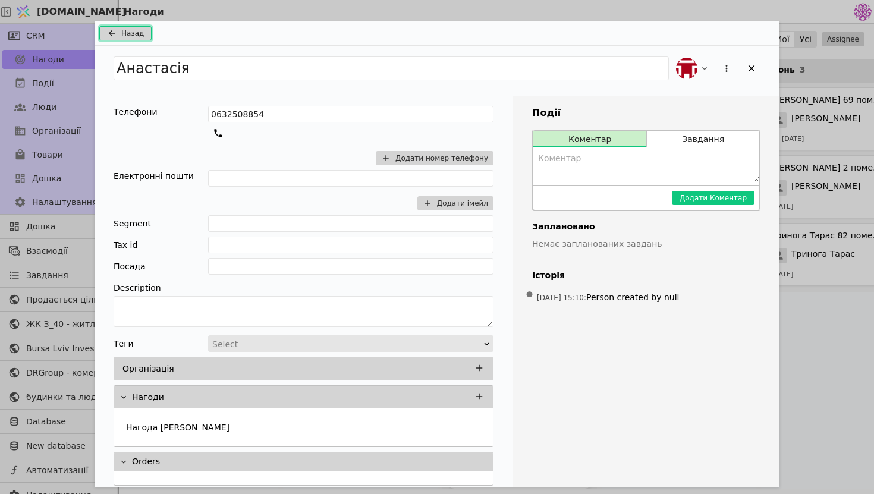
click at [132, 34] on span "Назад" at bounding box center [132, 33] width 23 height 11
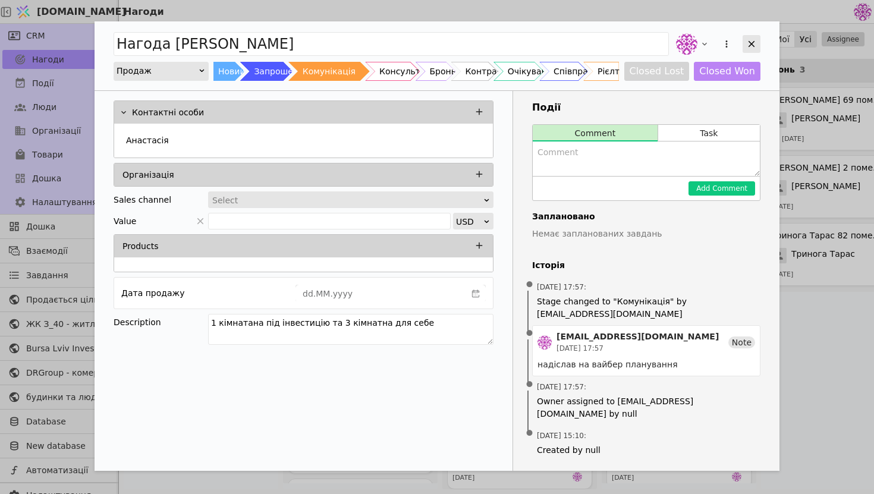
click at [752, 50] on div "Add Opportunity" at bounding box center [752, 44] width 18 height 18
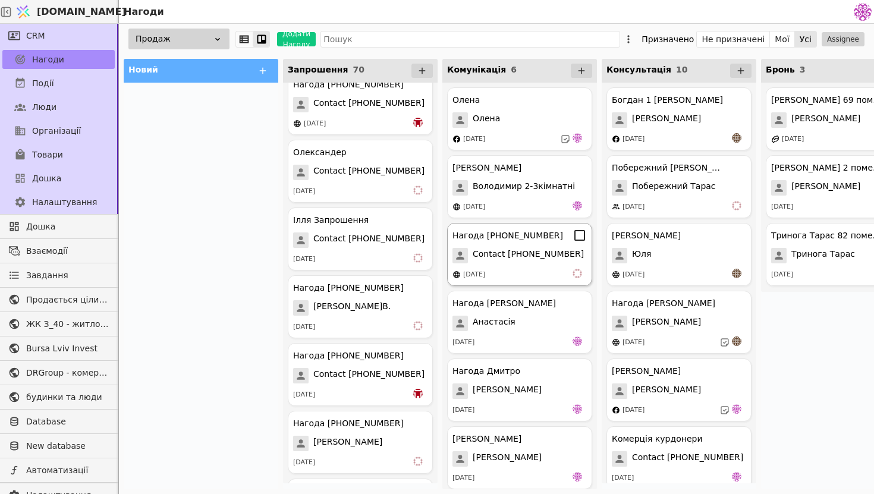
click at [534, 252] on span "Contact [PHONE_NUMBER]" at bounding box center [528, 255] width 111 height 15
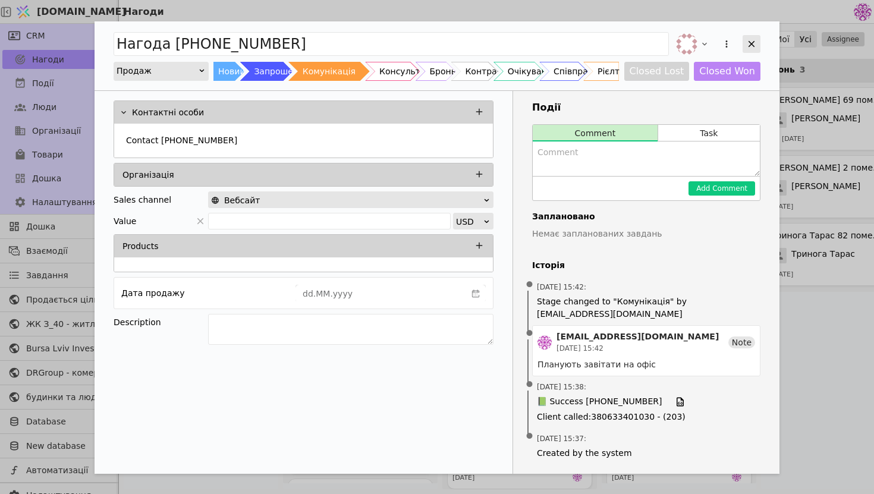
click at [756, 43] on icon "Add Opportunity" at bounding box center [751, 44] width 11 height 11
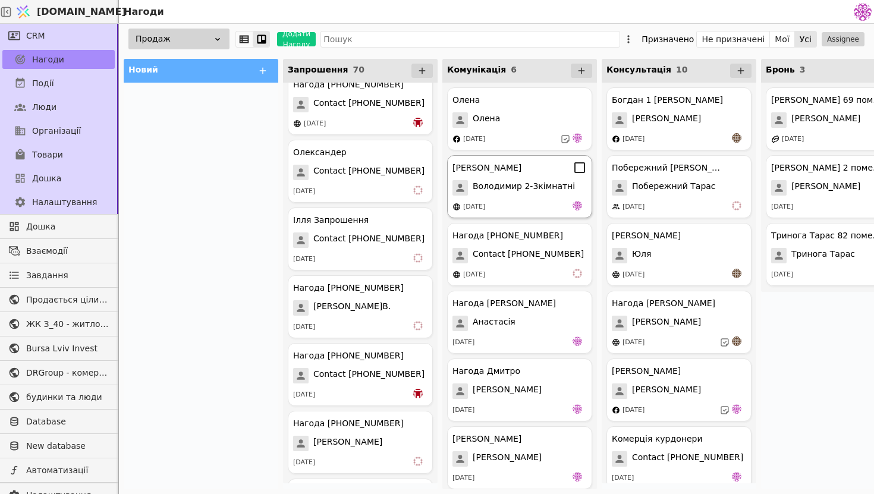
click at [494, 202] on div "[DATE]" at bounding box center [520, 207] width 134 height 12
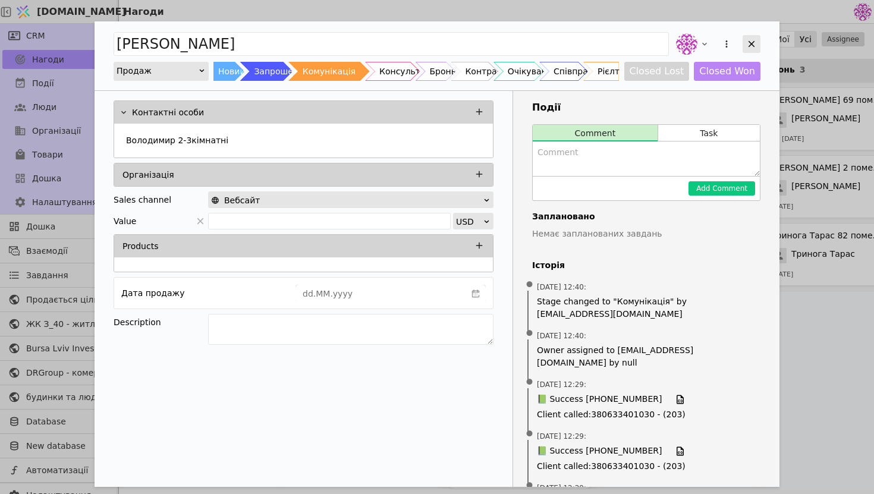
click at [751, 43] on icon "Add Opportunity" at bounding box center [752, 44] width 7 height 7
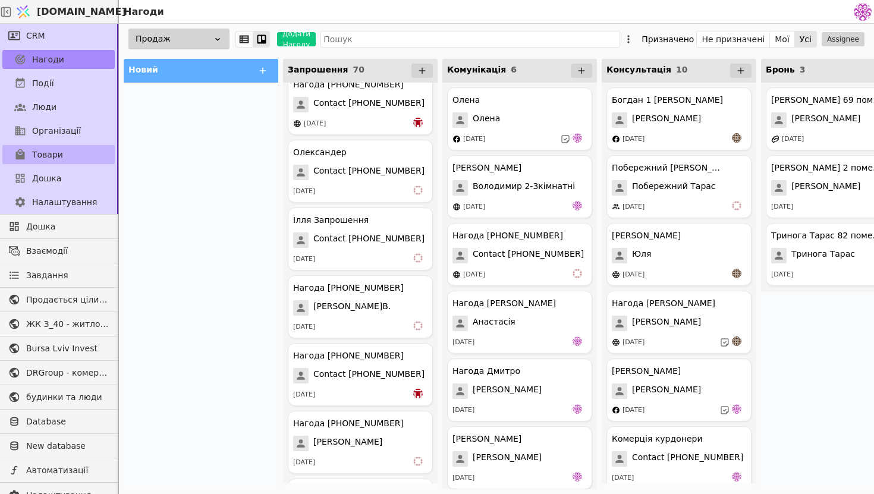
click at [81, 159] on link "Товари" at bounding box center [58, 154] width 112 height 19
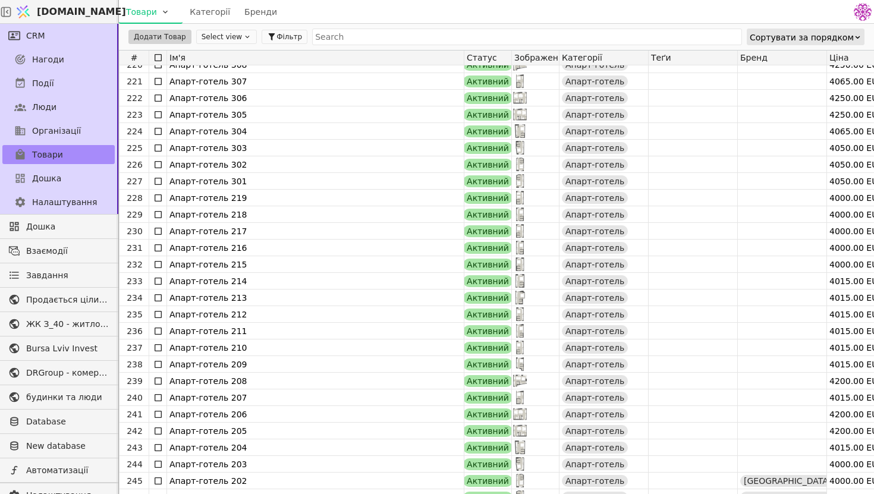
scroll to position [3668, 0]
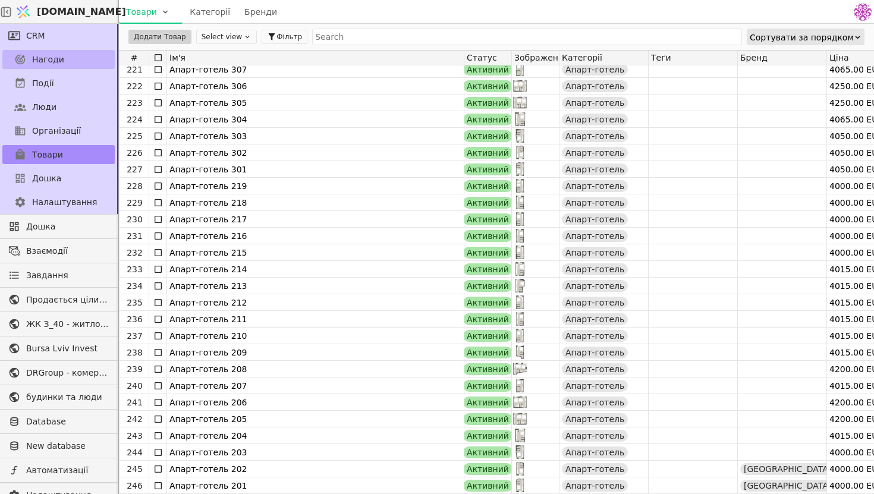
click at [59, 61] on span "Нагоди" at bounding box center [48, 60] width 32 height 12
